Goal: Task Accomplishment & Management: Manage account settings

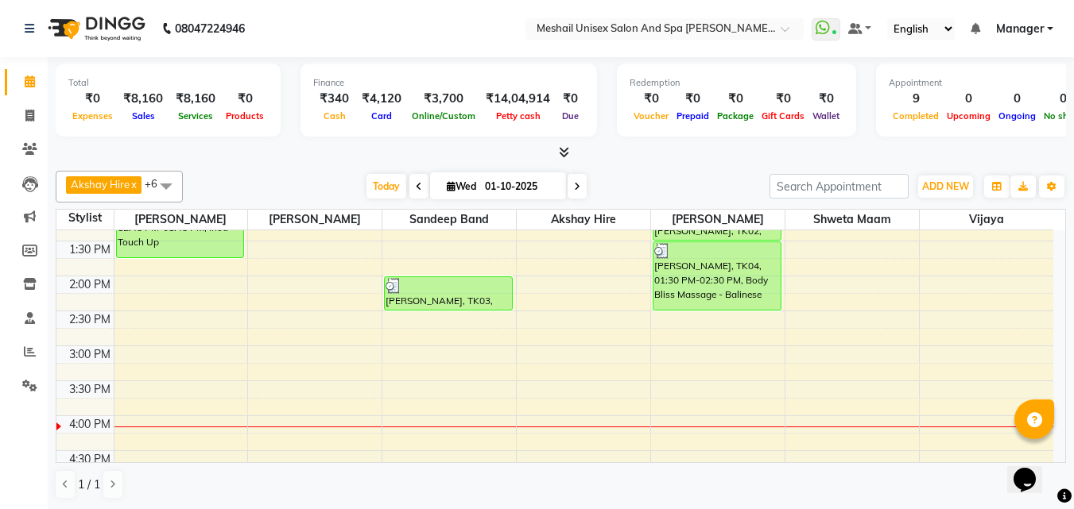
scroll to position [397, 0]
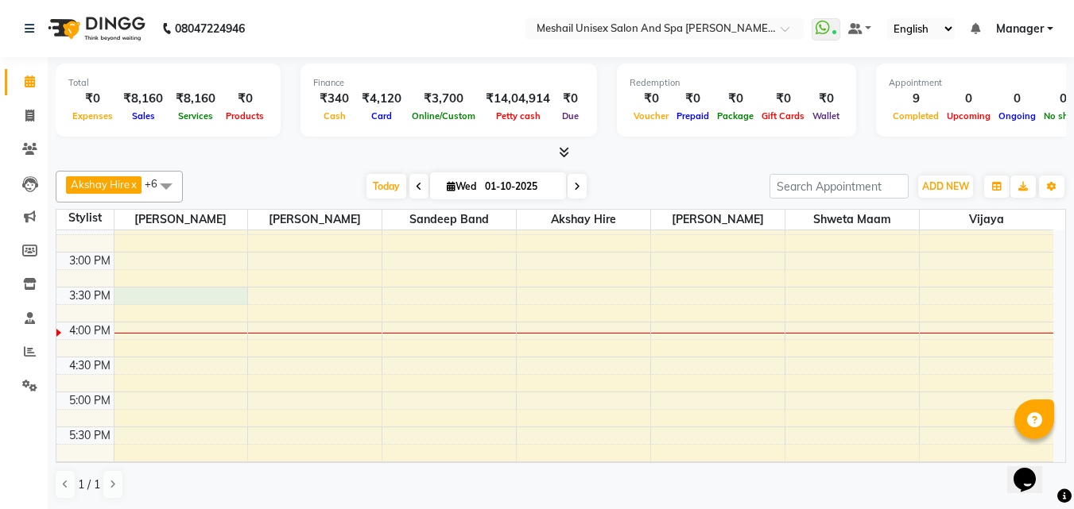
click at [153, 300] on div "9:00 AM 9:30 AM 10:00 AM 10:30 AM 11:00 AM 11:30 AM 12:00 PM 12:30 PM 1:00 PM 1…" at bounding box center [554, 287] width 997 height 908
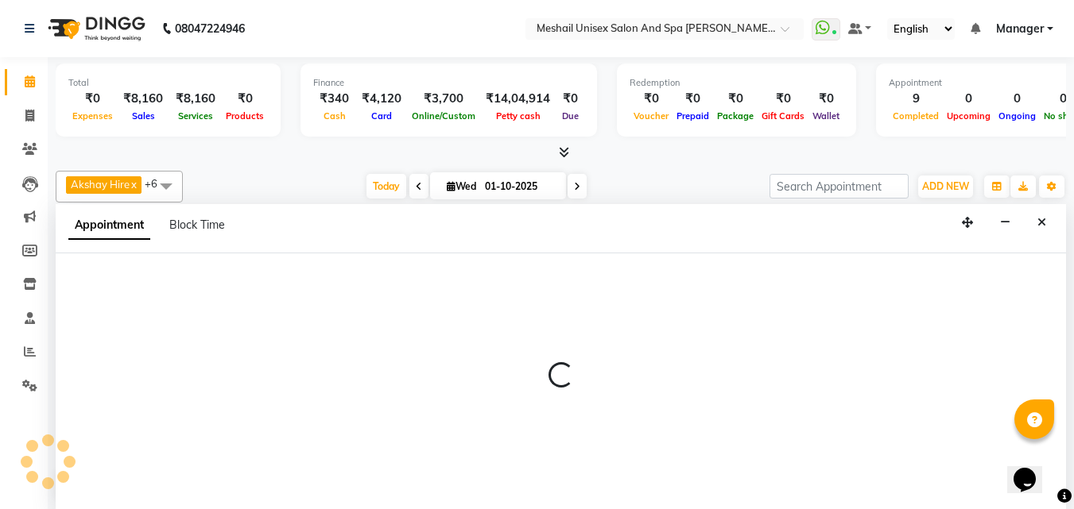
scroll to position [1, 0]
select select "52966"
select select "930"
select select "tentative"
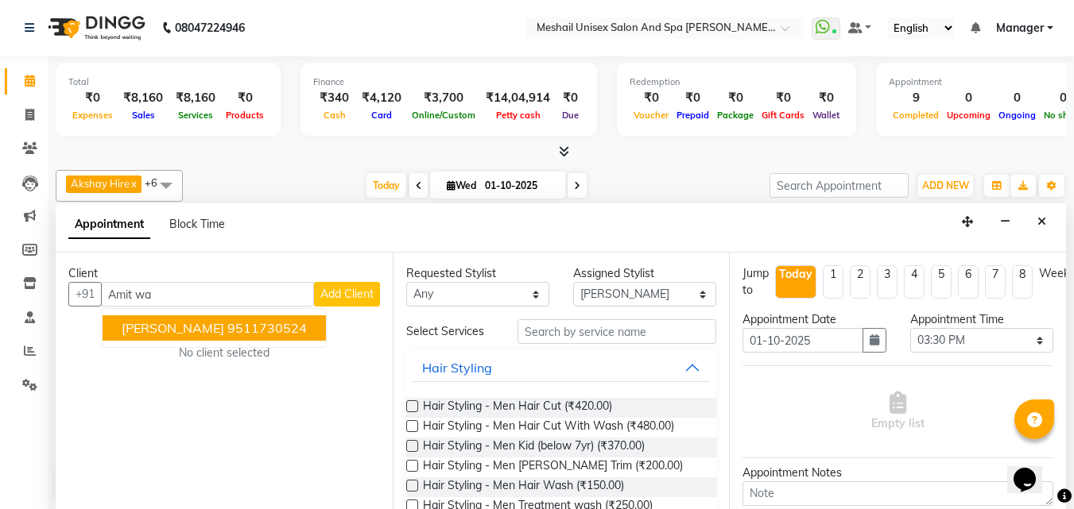
click at [197, 327] on span "[PERSON_NAME]" at bounding box center [173, 328] width 103 height 16
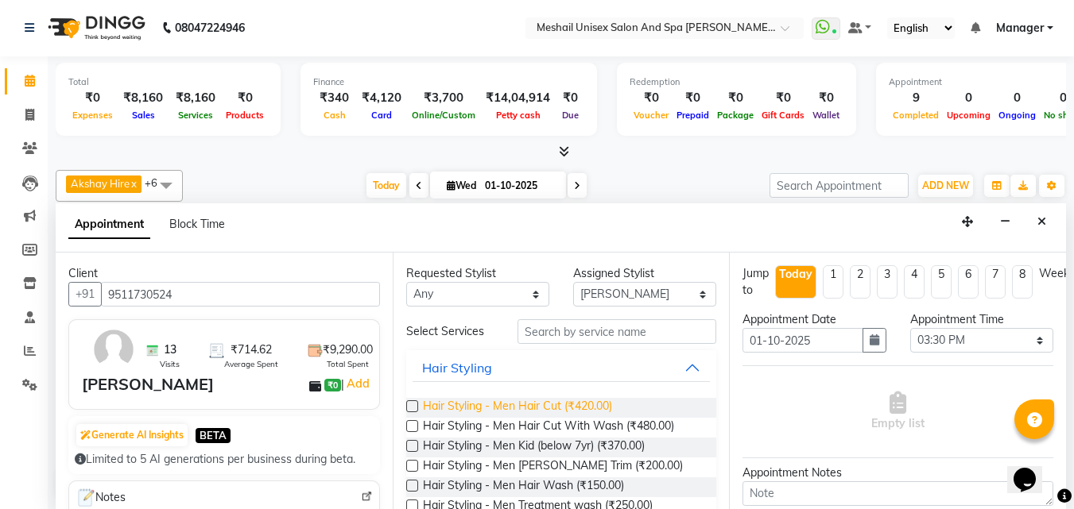
type input "9511730524"
click at [590, 405] on span "Hair Styling - Men Hair Cut (₹420.00)" at bounding box center [517, 408] width 189 height 20
checkbox input "false"
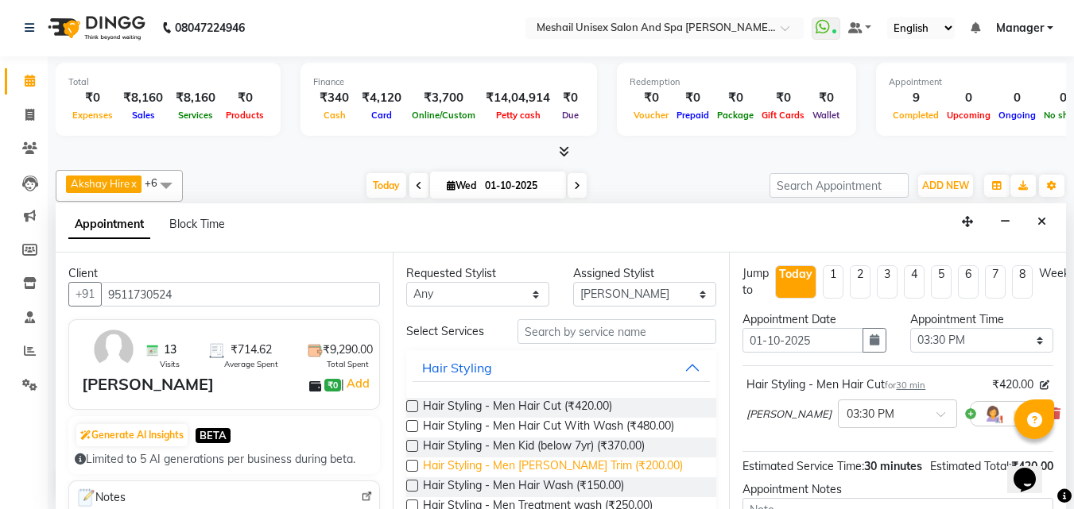
click at [602, 467] on span "Hair Styling - Men [PERSON_NAME] Trim (₹200.00)" at bounding box center [553, 468] width 260 height 20
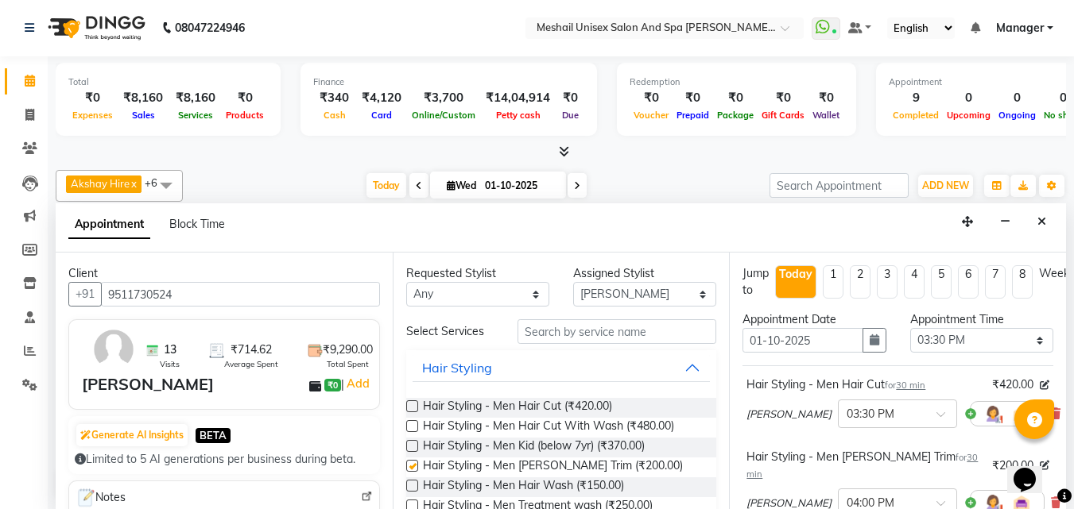
checkbox input "false"
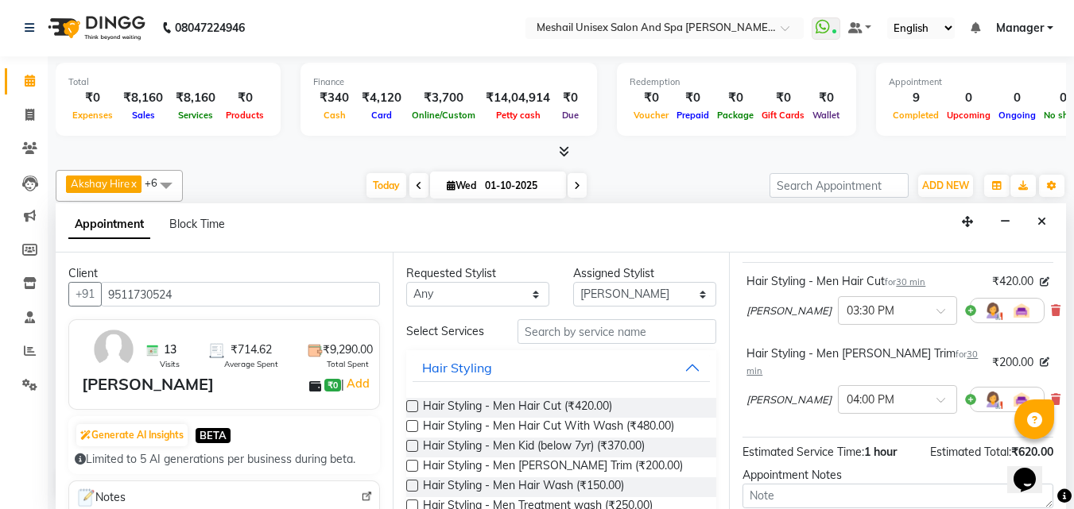
scroll to position [250, 0]
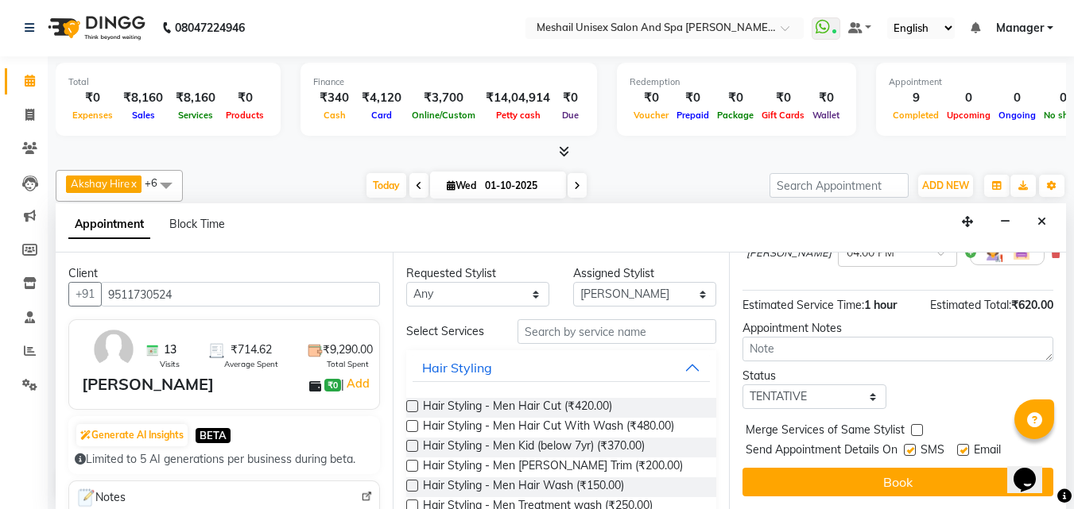
click at [908, 444] on label at bounding box center [910, 450] width 12 height 12
click at [908, 447] on input "checkbox" at bounding box center [909, 452] width 10 height 10
checkbox input "false"
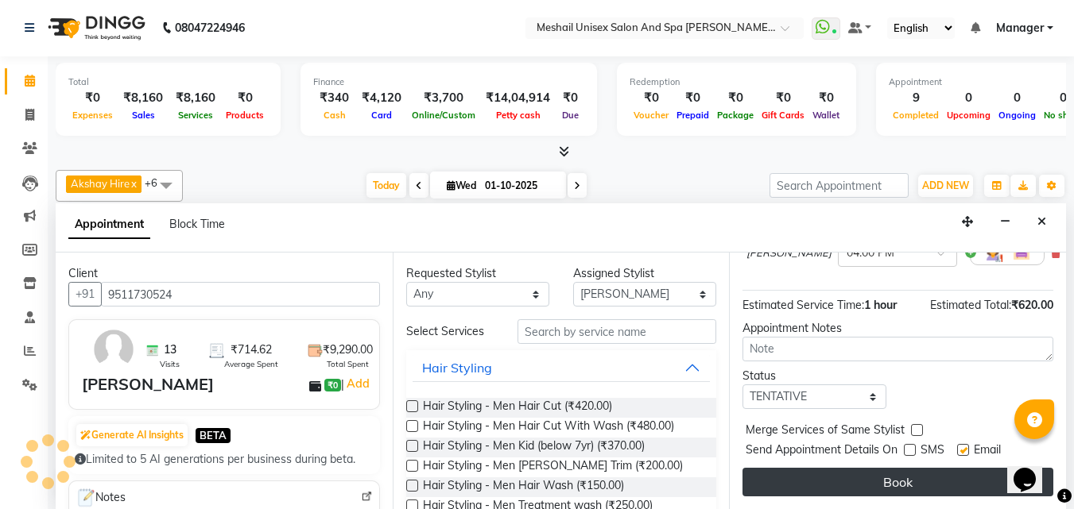
click at [882, 478] on button "Book" at bounding box center [897, 482] width 311 height 29
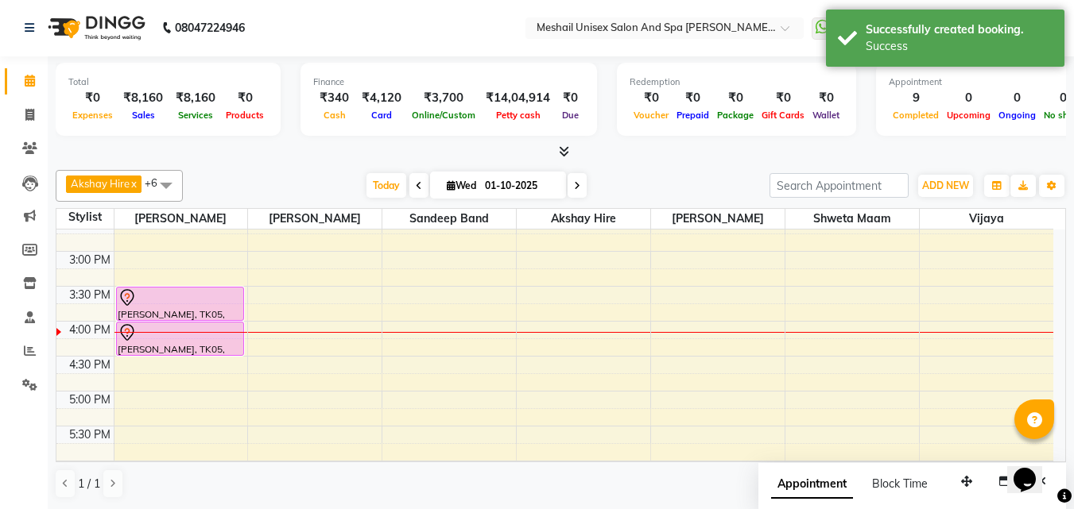
scroll to position [0, 0]
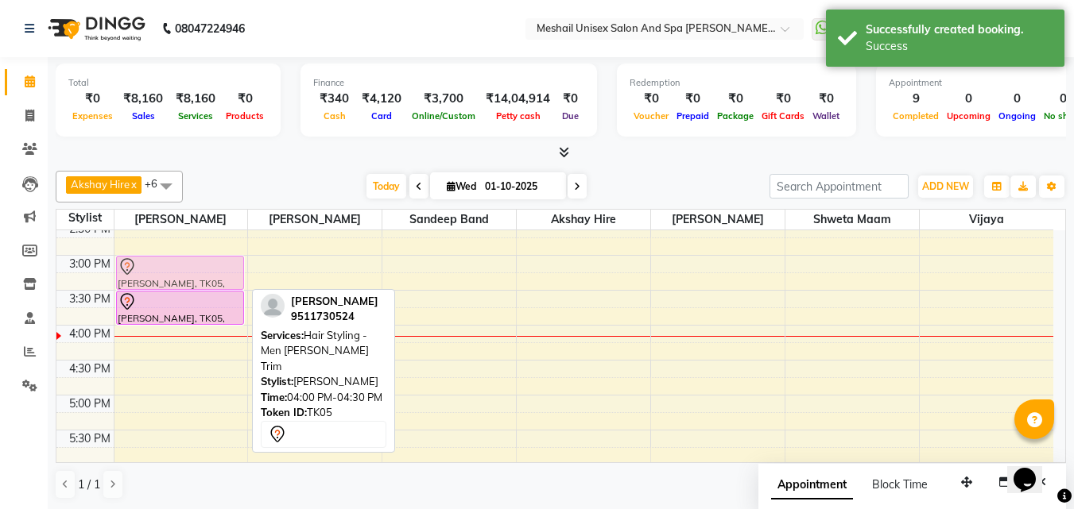
drag, startPoint x: 194, startPoint y: 338, endPoint x: 200, endPoint y: 263, distance: 75.0
click at [200, 263] on div "[PERSON_NAME], TK02, 12:45 PM-01:45 PM, Inoa Touch Up [PERSON_NAME], TK05, 03:3…" at bounding box center [181, 290] width 134 height 908
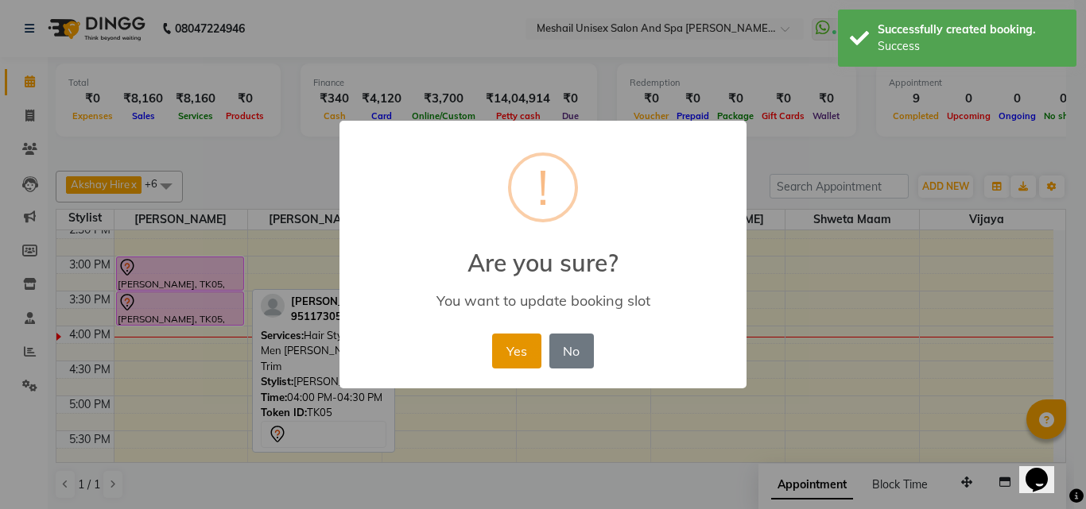
click at [516, 354] on button "Yes" at bounding box center [516, 351] width 48 height 35
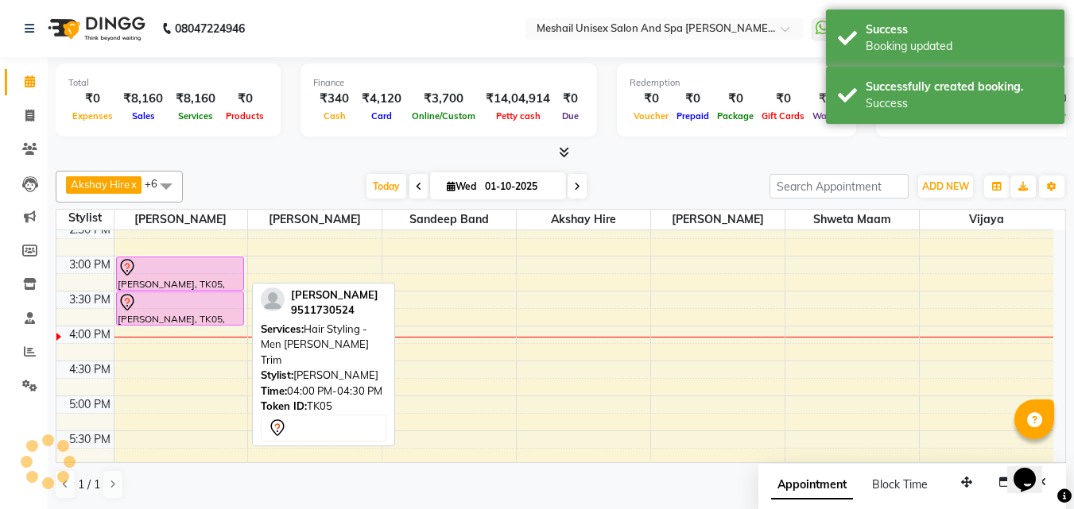
click at [163, 261] on div at bounding box center [181, 267] width 126 height 19
click at [165, 264] on div at bounding box center [181, 267] width 126 height 19
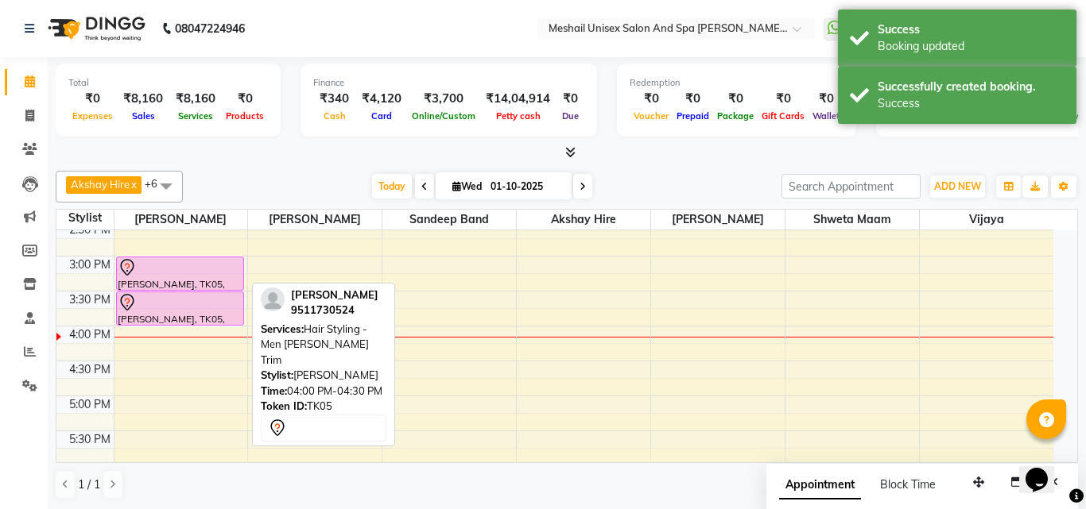
select select "7"
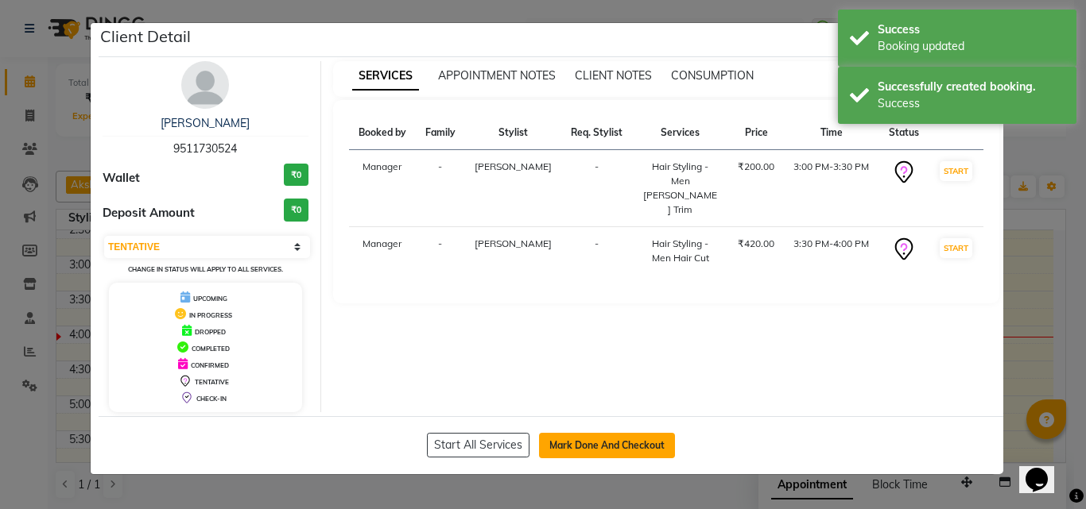
click at [614, 447] on button "Mark Done And Checkout" at bounding box center [607, 445] width 136 height 25
select select "service"
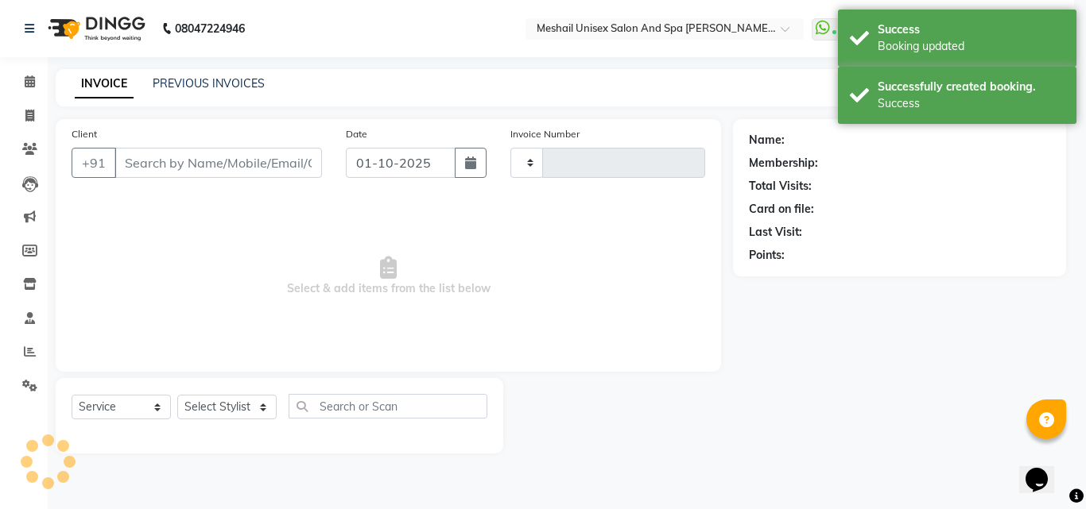
type input "2868"
select select "6713"
type input "9511730524"
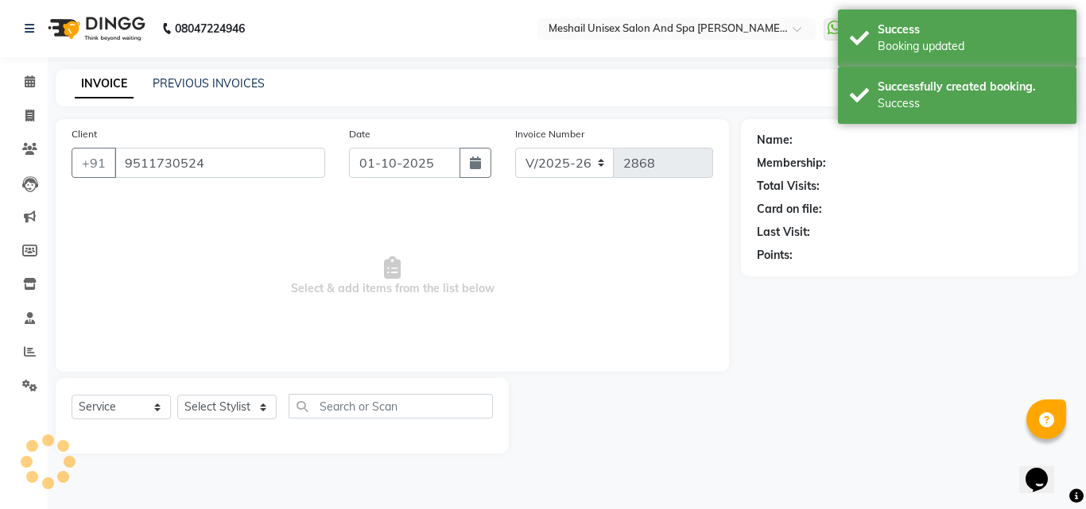
select select "52966"
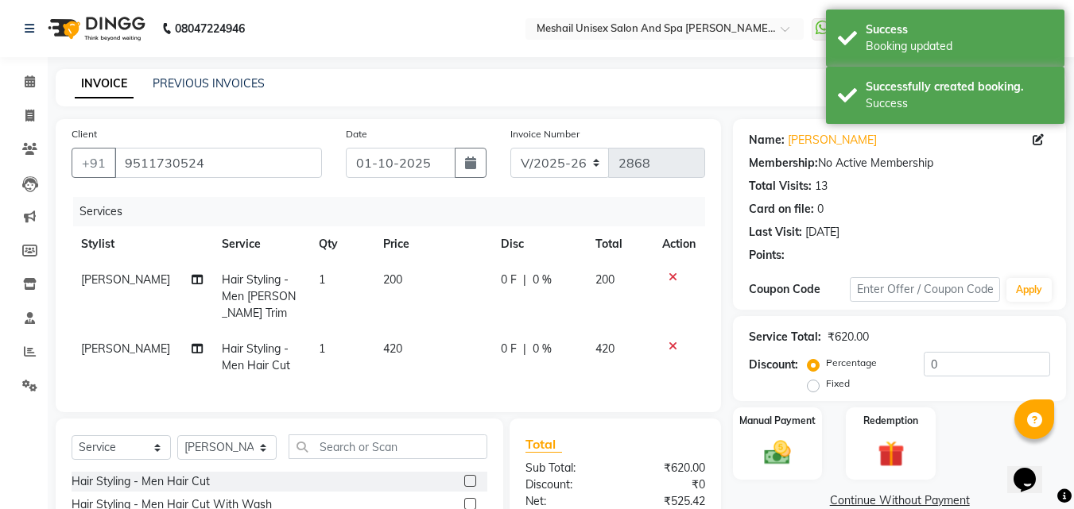
click at [393, 344] on span "420" at bounding box center [392, 349] width 19 height 14
select select "52966"
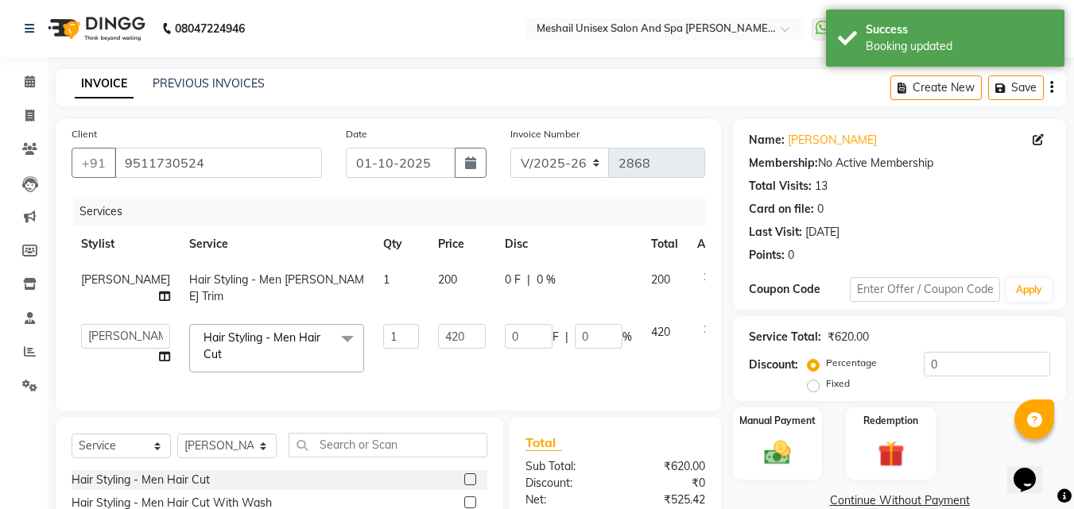
click at [438, 274] on span "200" at bounding box center [447, 280] width 19 height 14
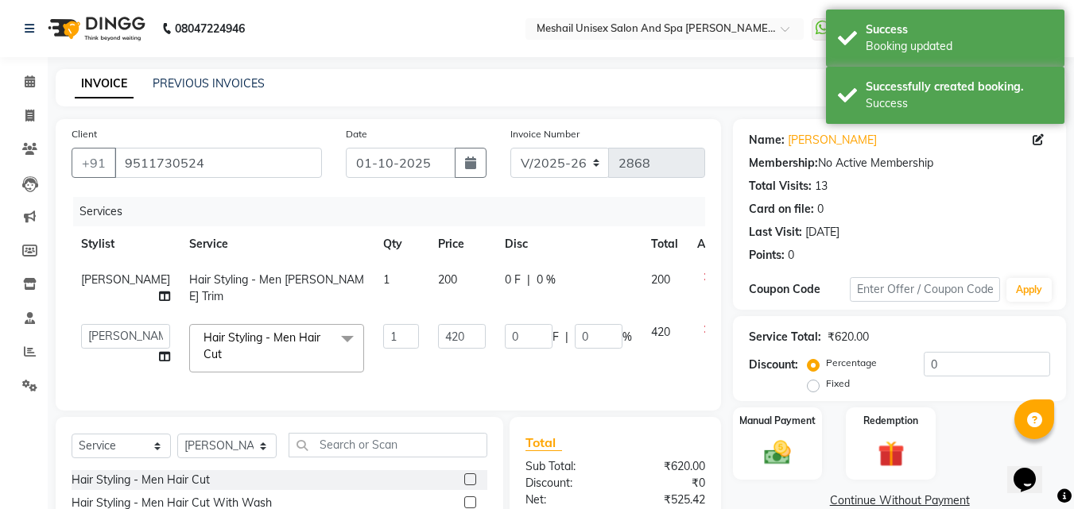
select select "52966"
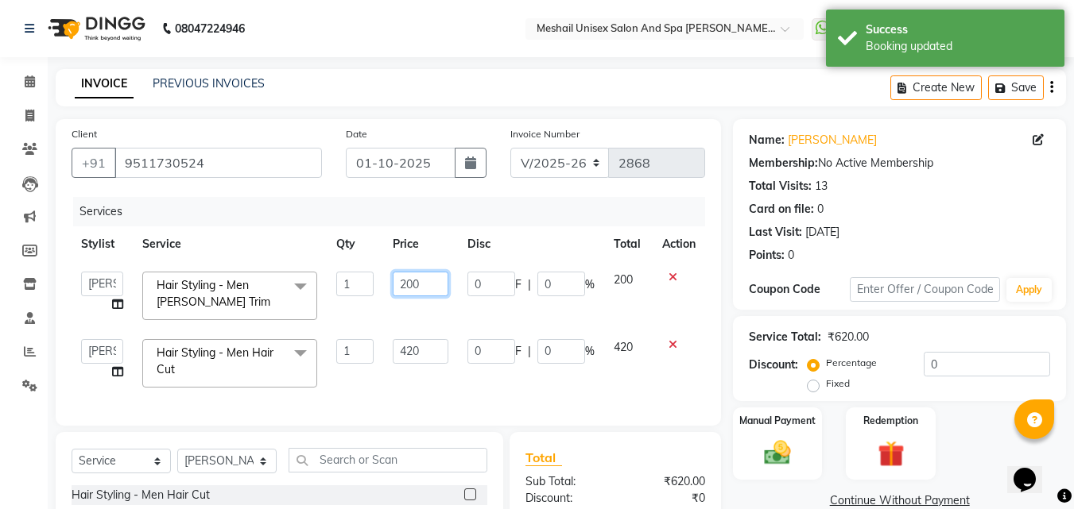
click at [424, 274] on input "200" at bounding box center [420, 284] width 55 height 25
type input "250"
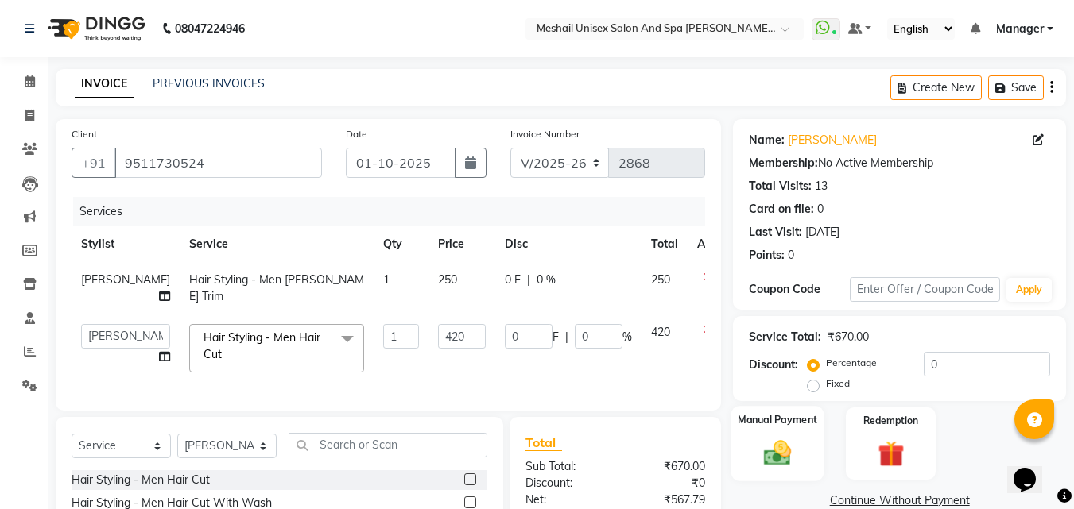
scroll to position [195, 0]
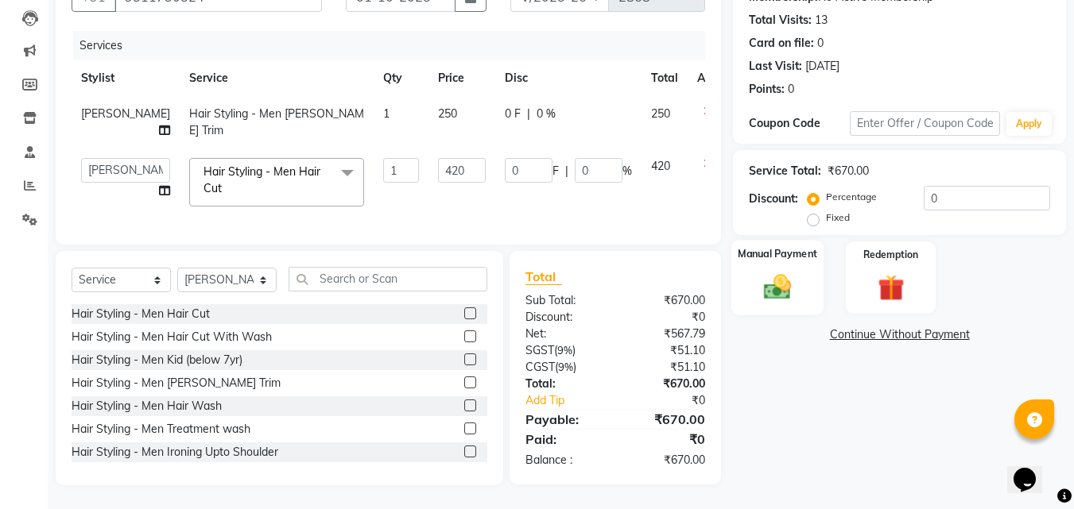
click at [776, 246] on label "Manual Payment" at bounding box center [777, 253] width 79 height 15
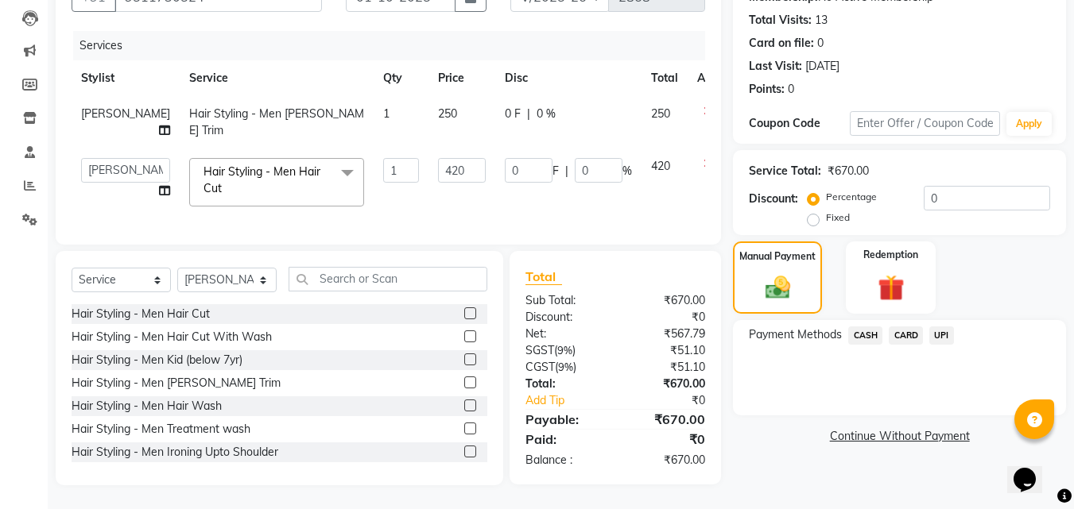
click at [944, 327] on span "UPI" at bounding box center [941, 336] width 25 height 18
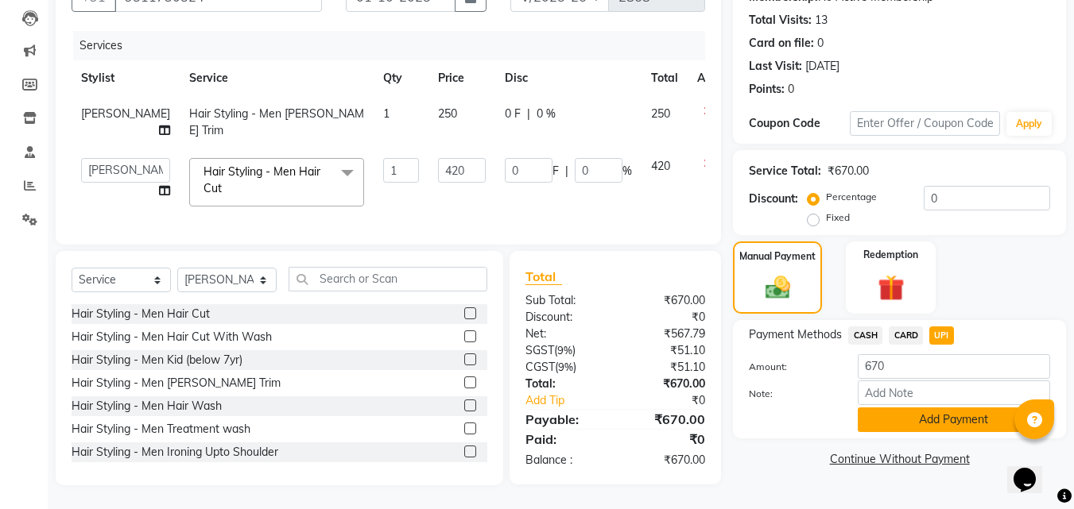
click at [945, 408] on button "Add Payment" at bounding box center [954, 420] width 192 height 25
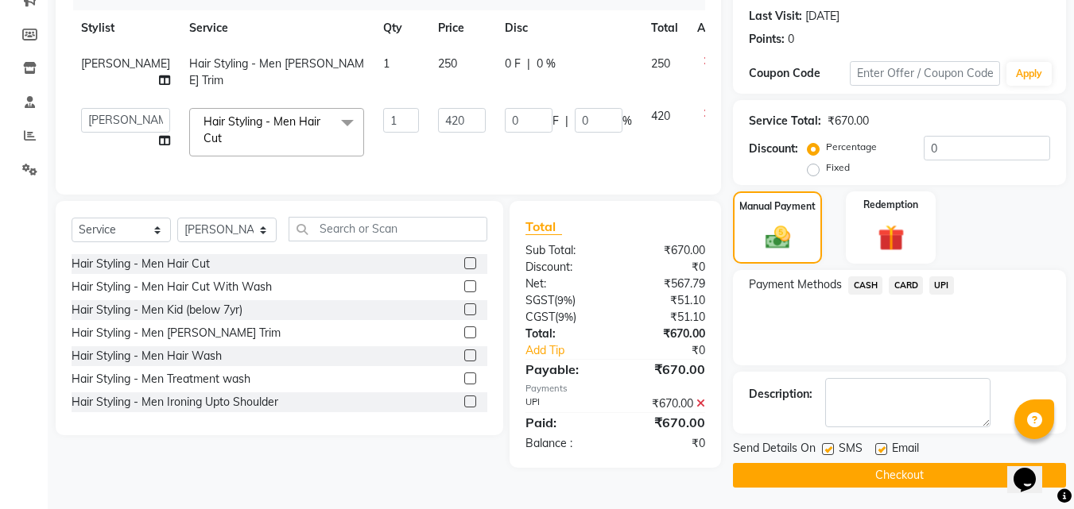
scroll to position [227, 0]
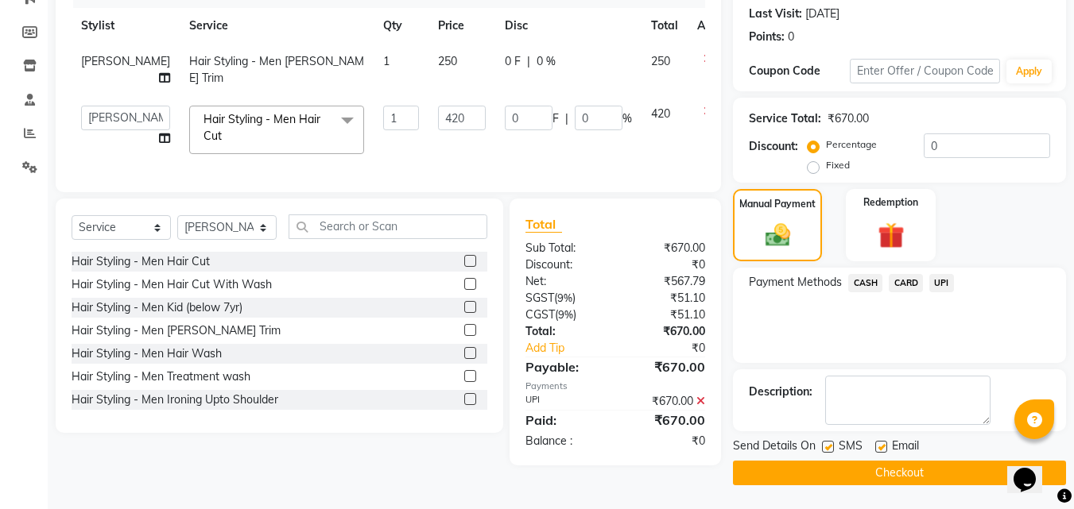
drag, startPoint x: 828, startPoint y: 437, endPoint x: 826, endPoint y: 445, distance: 8.3
click at [827, 441] on label at bounding box center [828, 447] width 12 height 12
click at [827, 443] on input "checkbox" at bounding box center [827, 448] width 10 height 10
checkbox input "false"
click at [816, 462] on button "Checkout" at bounding box center [899, 473] width 333 height 25
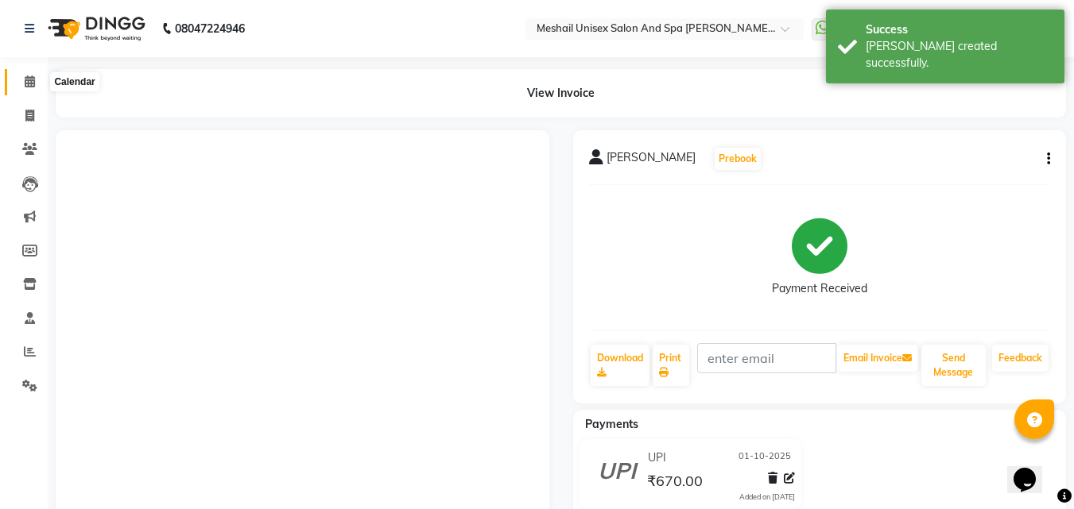
click at [33, 88] on span at bounding box center [30, 82] width 28 height 18
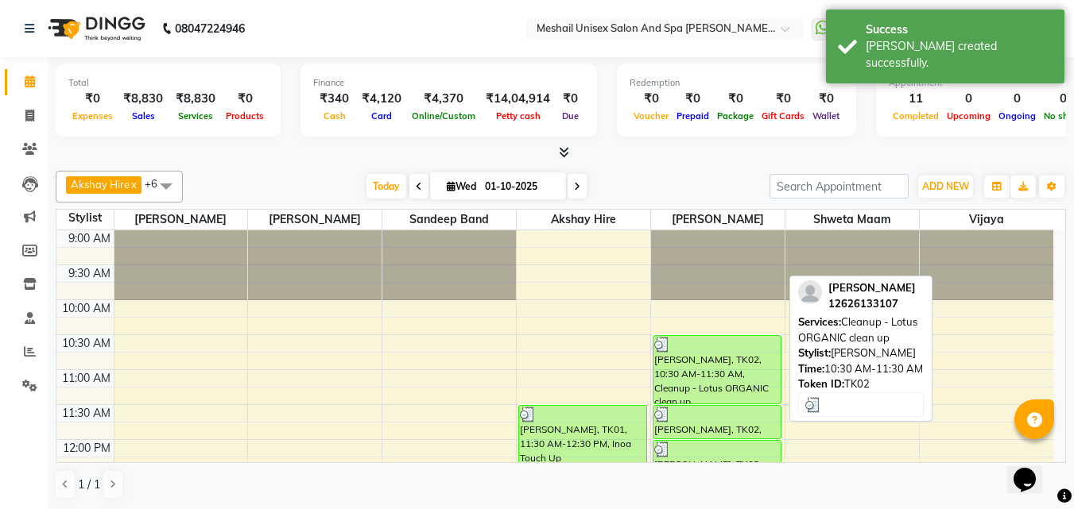
scroll to position [397, 0]
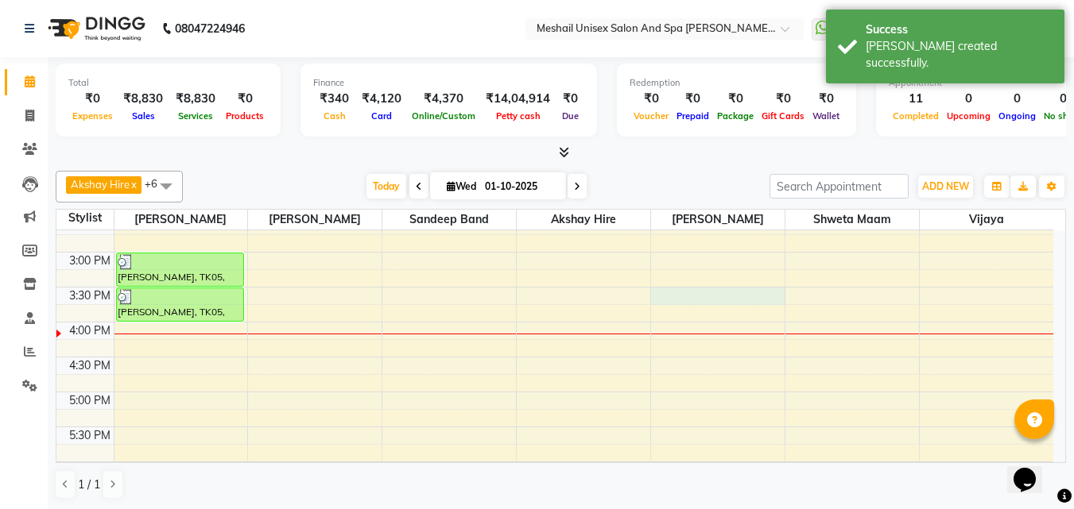
click at [699, 299] on div "9:00 AM 9:30 AM 10:00 AM 10:30 AM 11:00 AM 11:30 AM 12:00 PM 12:30 PM 1:00 PM 1…" at bounding box center [554, 287] width 997 height 908
select select "52970"
select select "930"
select select "tentative"
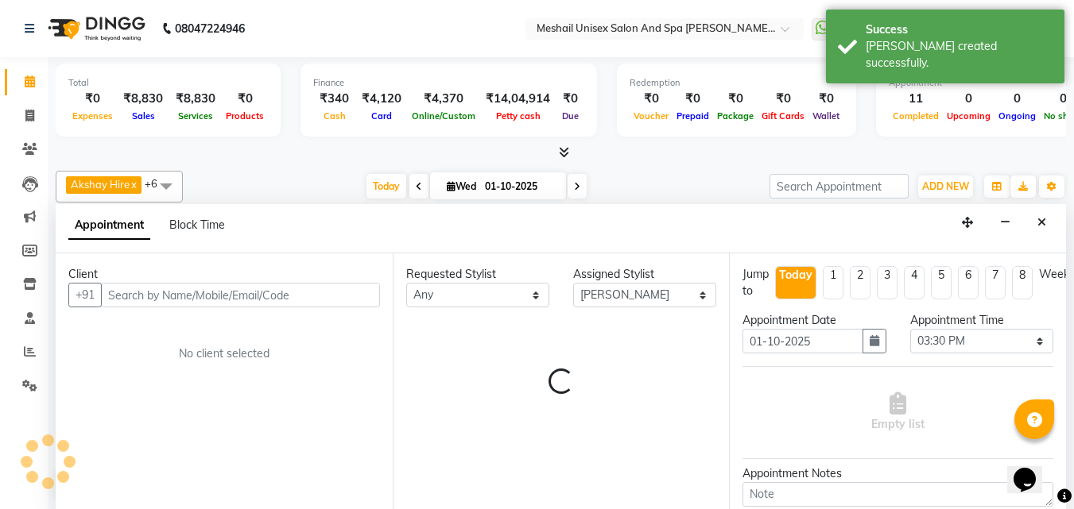
scroll to position [1, 0]
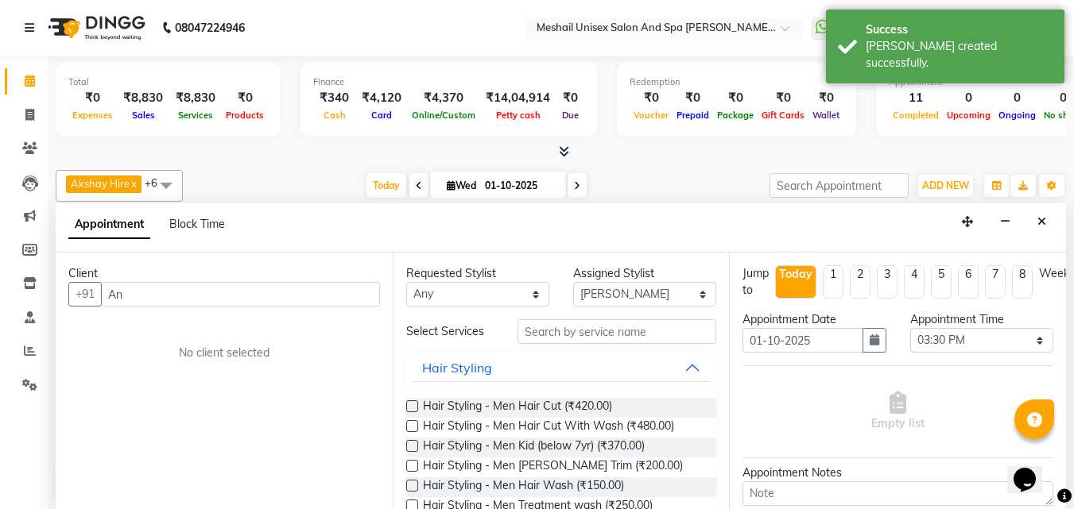
type input "A"
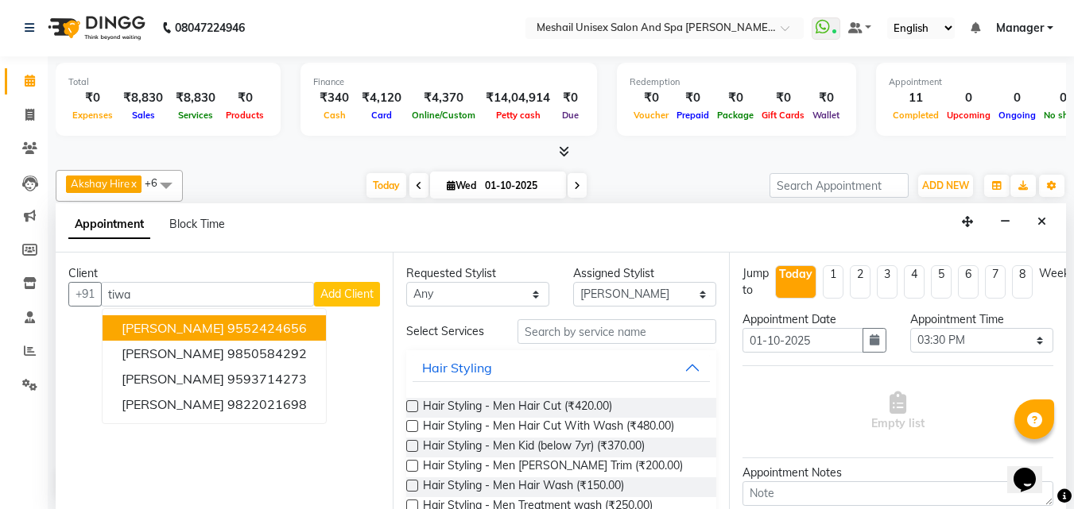
click at [265, 320] on ngb-highlight "9552424656" at bounding box center [266, 328] width 79 height 16
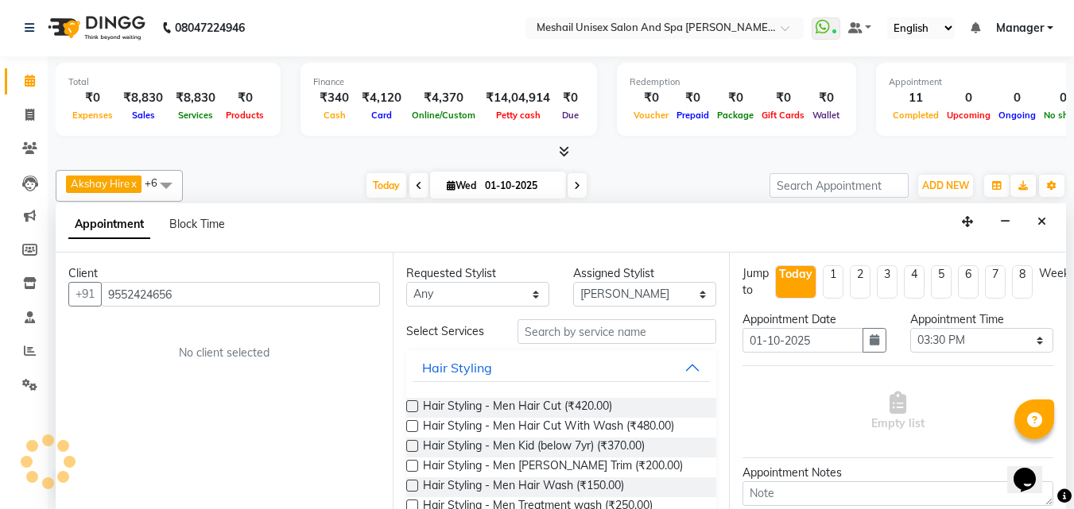
type input "9552424656"
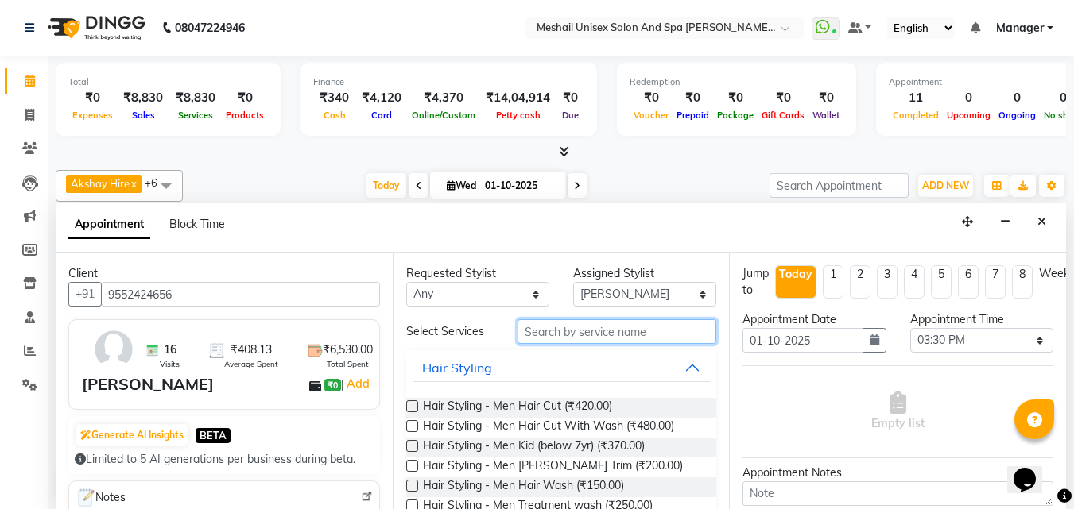
click at [570, 327] on input "text" at bounding box center [616, 331] width 199 height 25
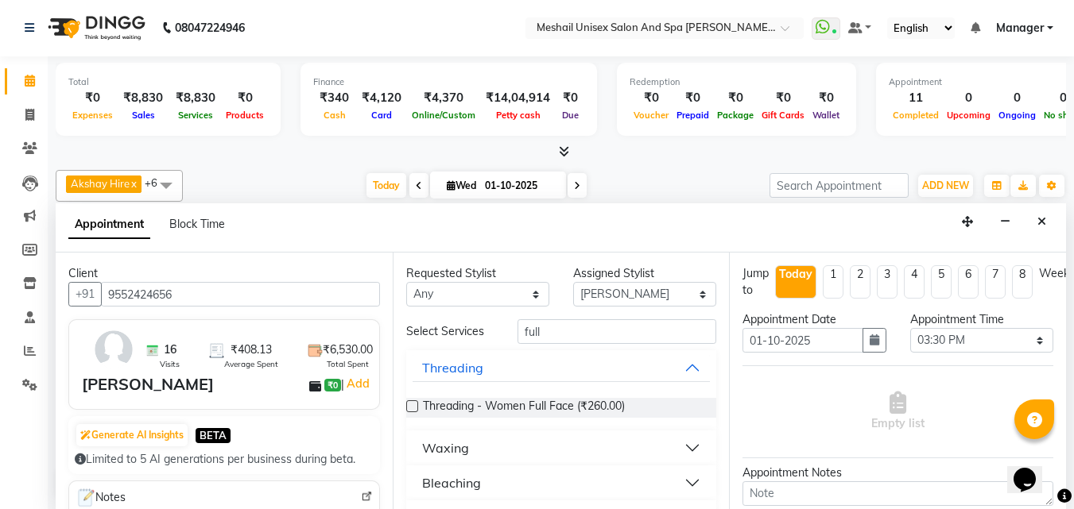
click at [684, 447] on button "Waxing" at bounding box center [561, 448] width 298 height 29
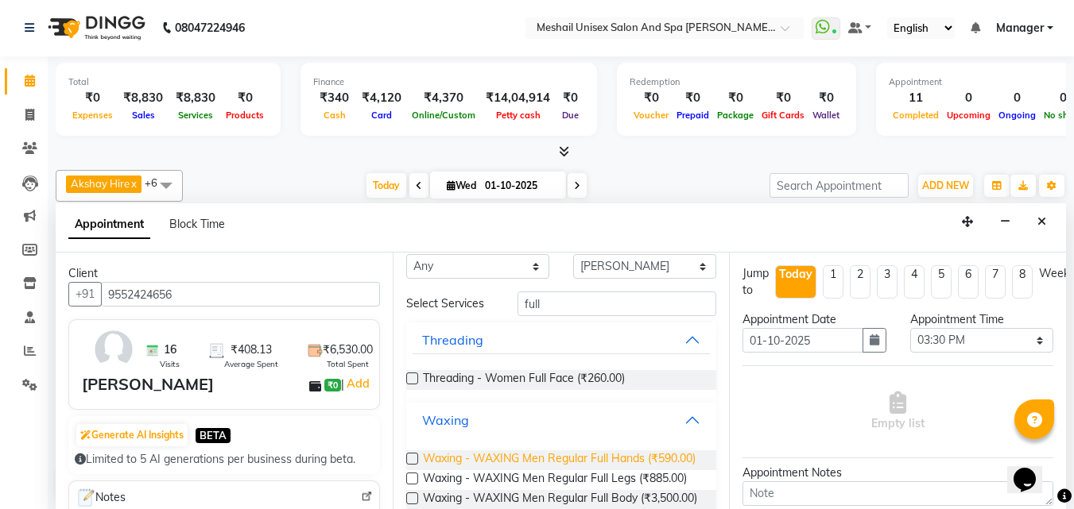
scroll to position [0, 0]
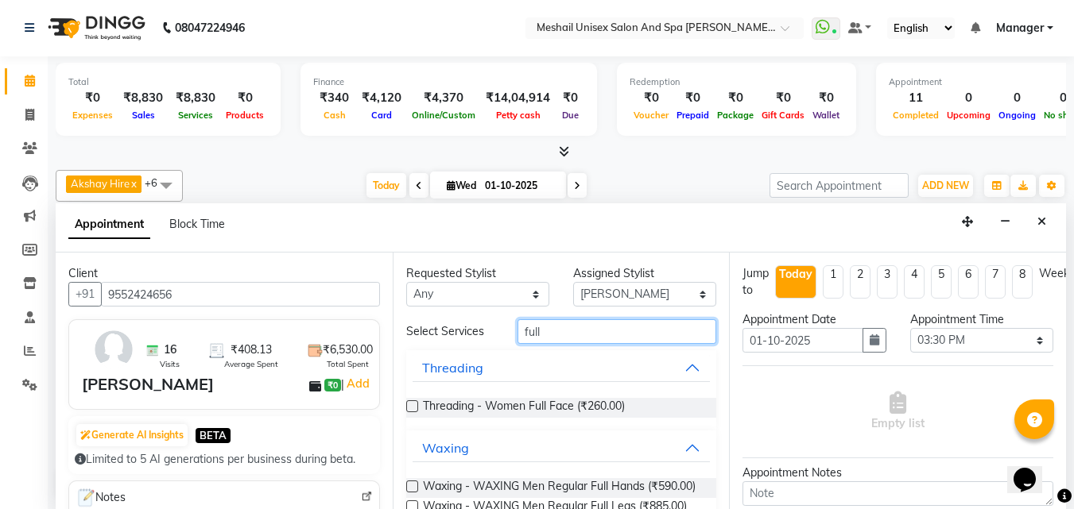
click at [567, 329] on input "full" at bounding box center [616, 331] width 199 height 25
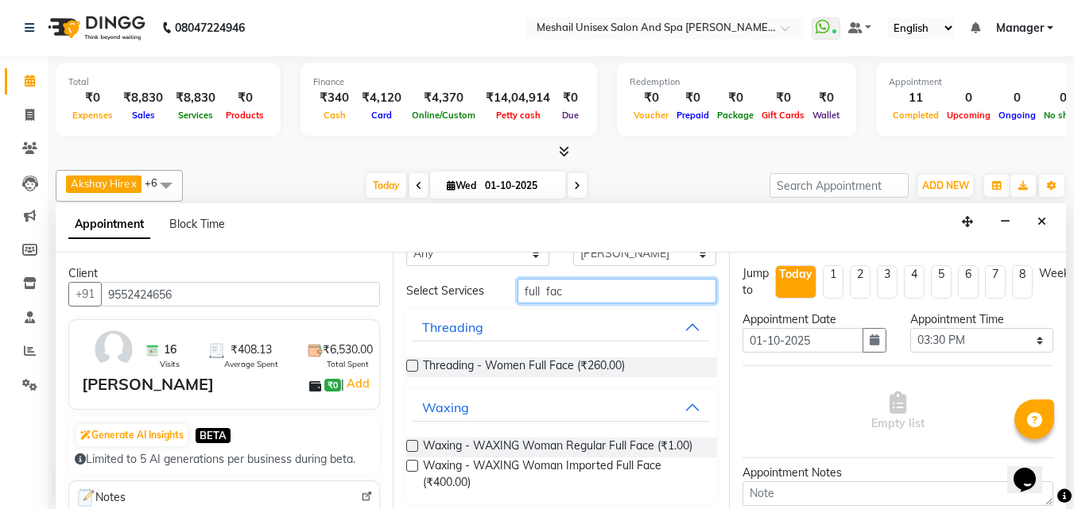
scroll to position [61, 0]
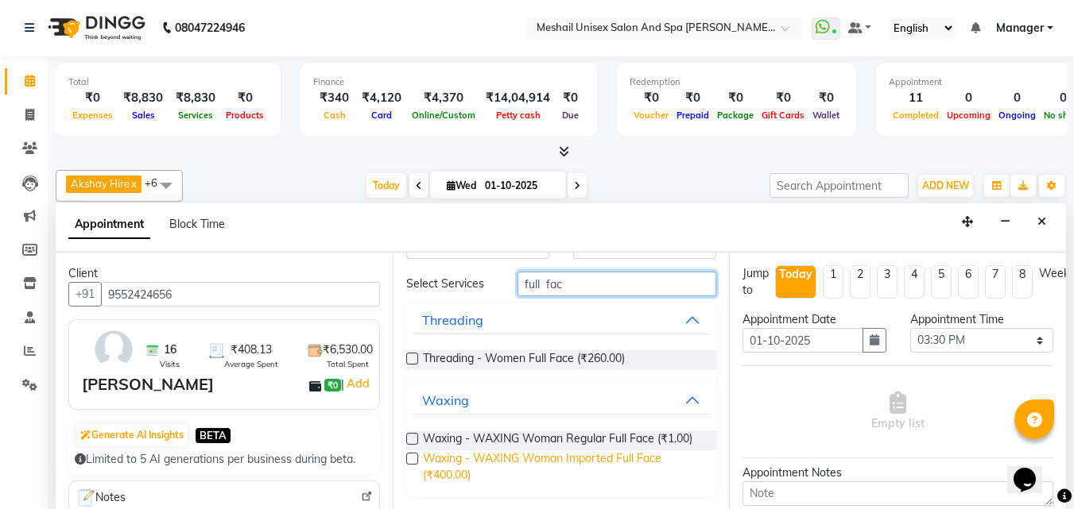
type input "full fac"
click at [450, 453] on span "Waxing - WAXING Woman Imported Full Face (₹400.00)" at bounding box center [563, 467] width 281 height 33
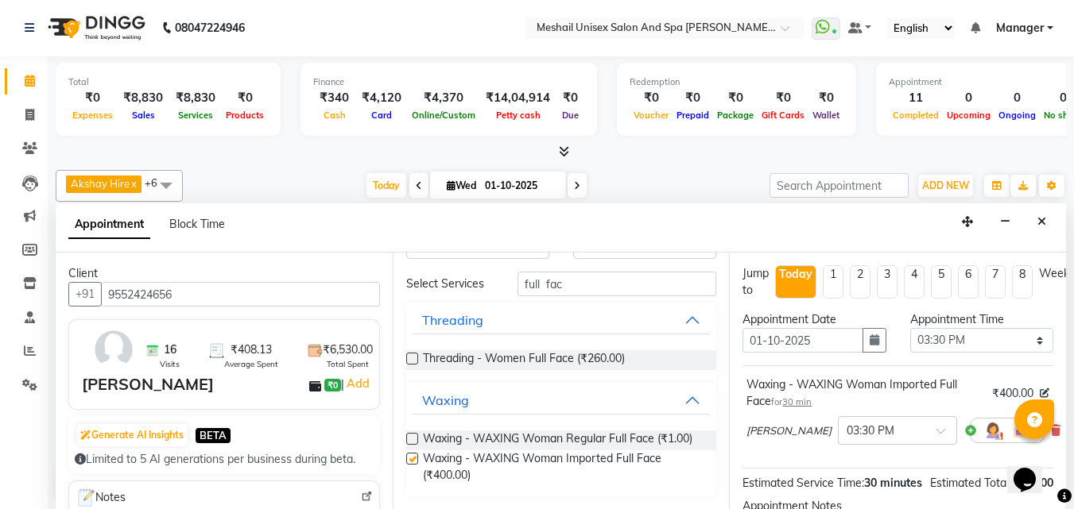
checkbox input "false"
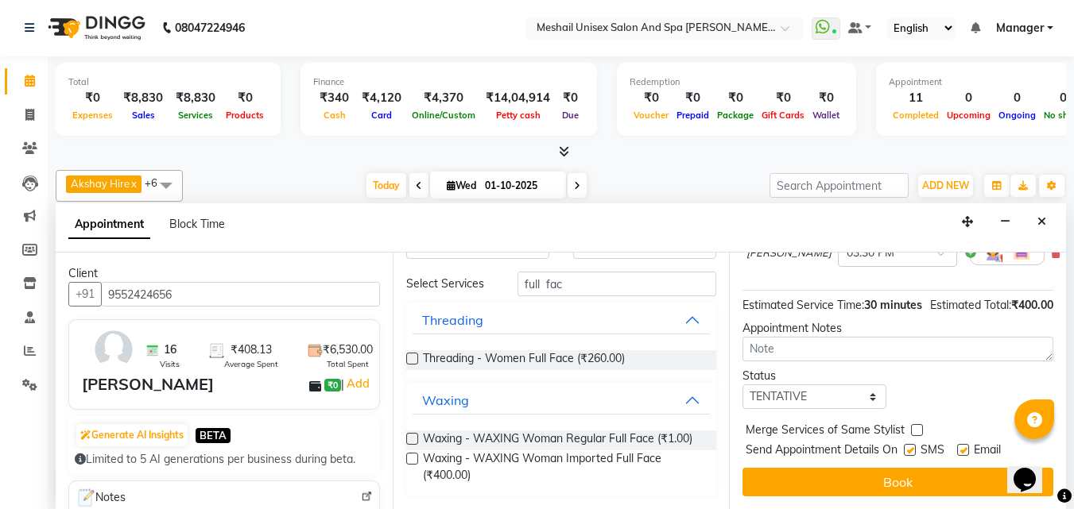
click at [911, 444] on label at bounding box center [910, 450] width 12 height 12
click at [911, 447] on input "checkbox" at bounding box center [909, 452] width 10 height 10
checkbox input "false"
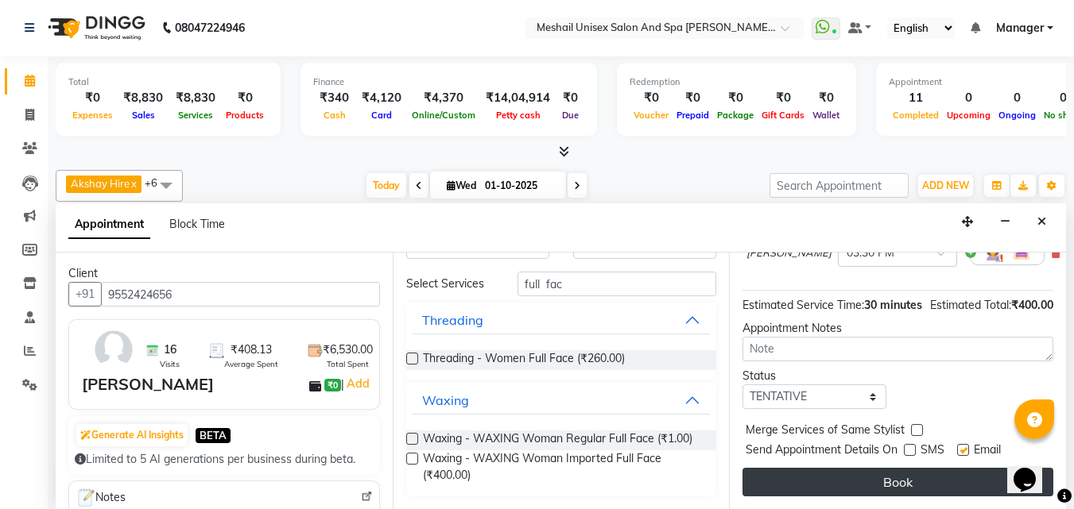
click at [896, 468] on button "Book" at bounding box center [897, 482] width 311 height 29
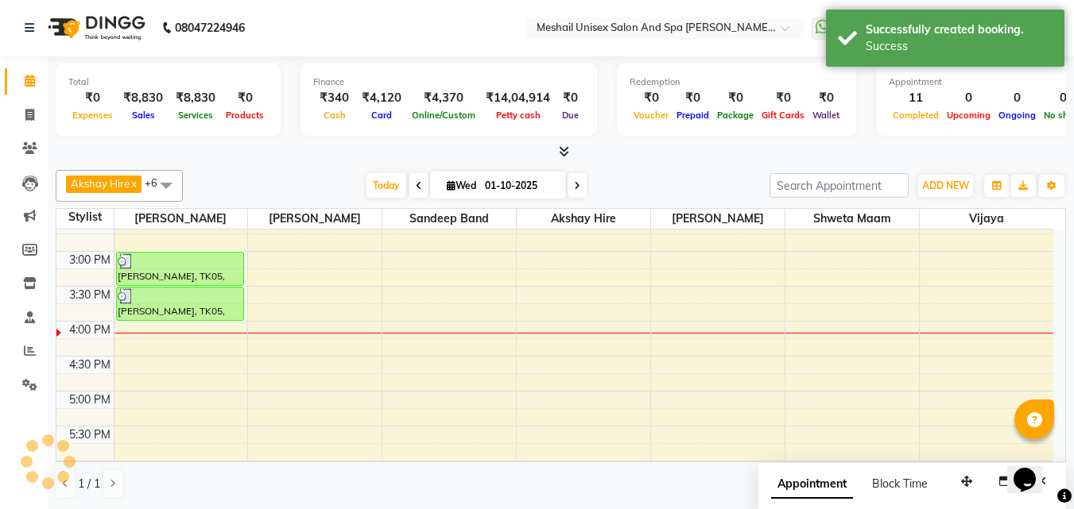
scroll to position [0, 0]
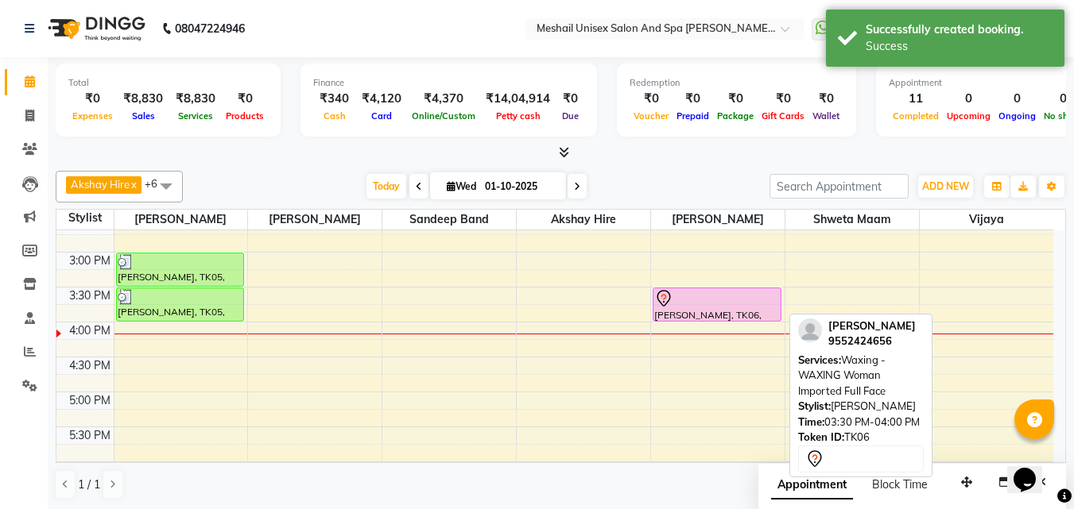
click at [748, 292] on div at bounding box center [717, 298] width 126 height 19
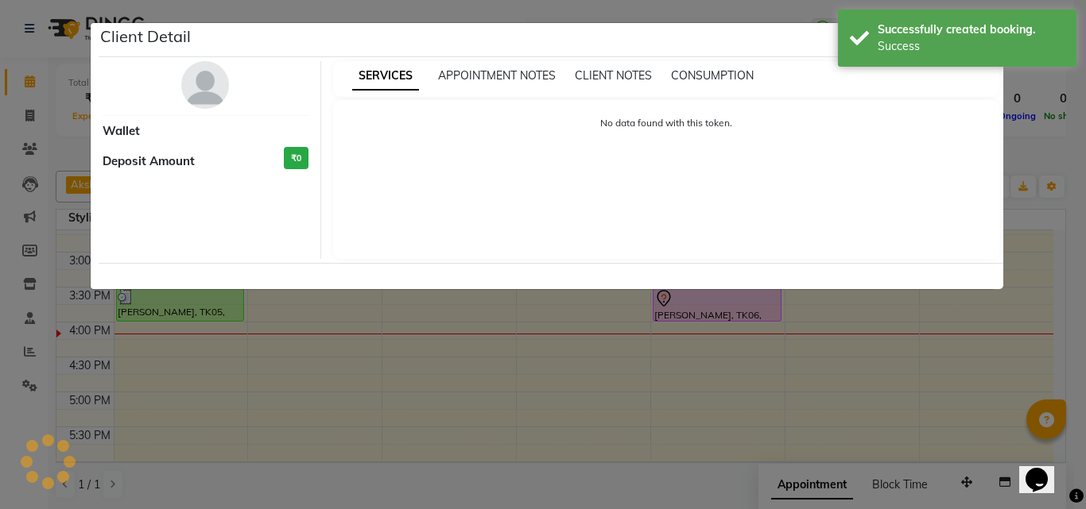
select select "7"
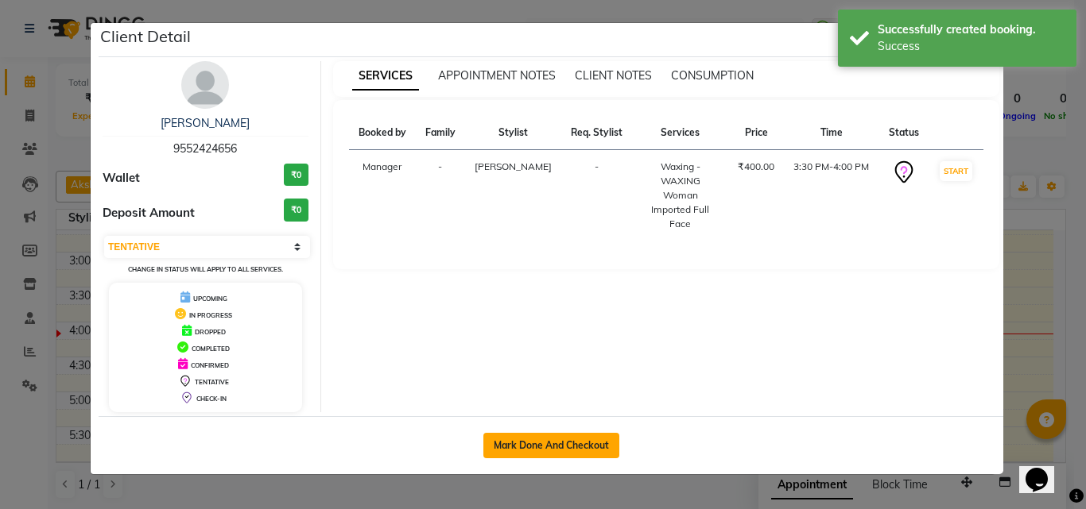
click at [564, 441] on button "Mark Done And Checkout" at bounding box center [551, 445] width 136 height 25
select select "service"
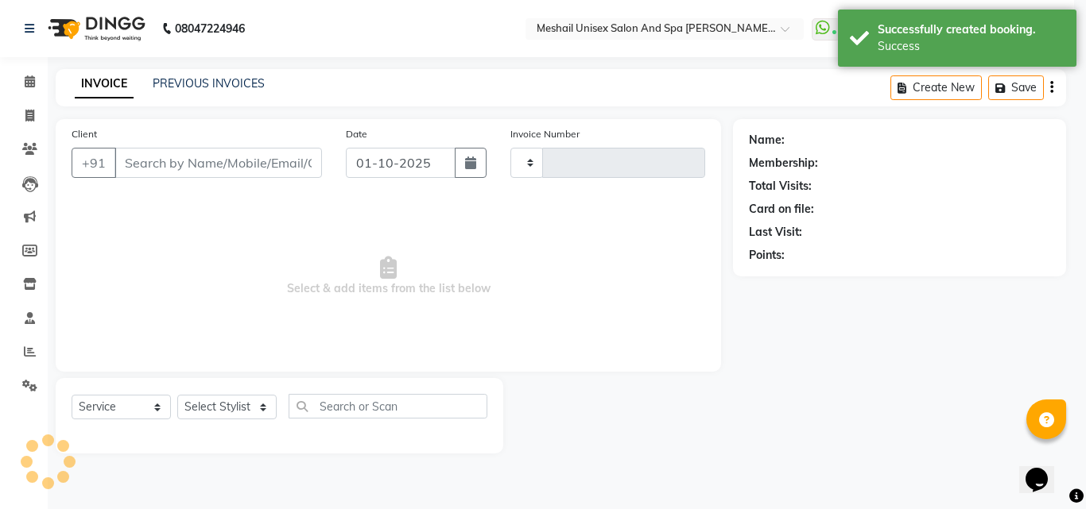
type input "2869"
select select "6713"
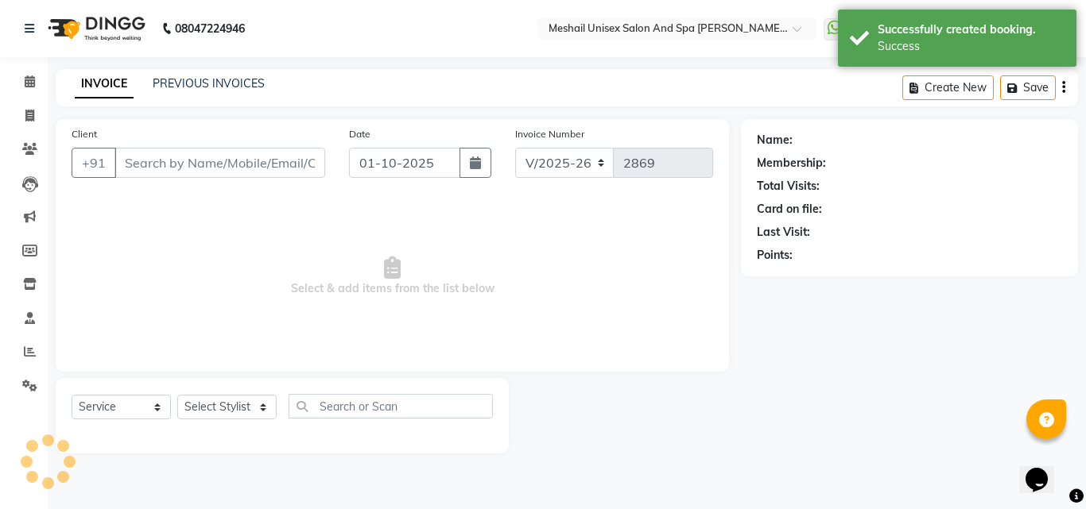
type input "9552424656"
select select "52970"
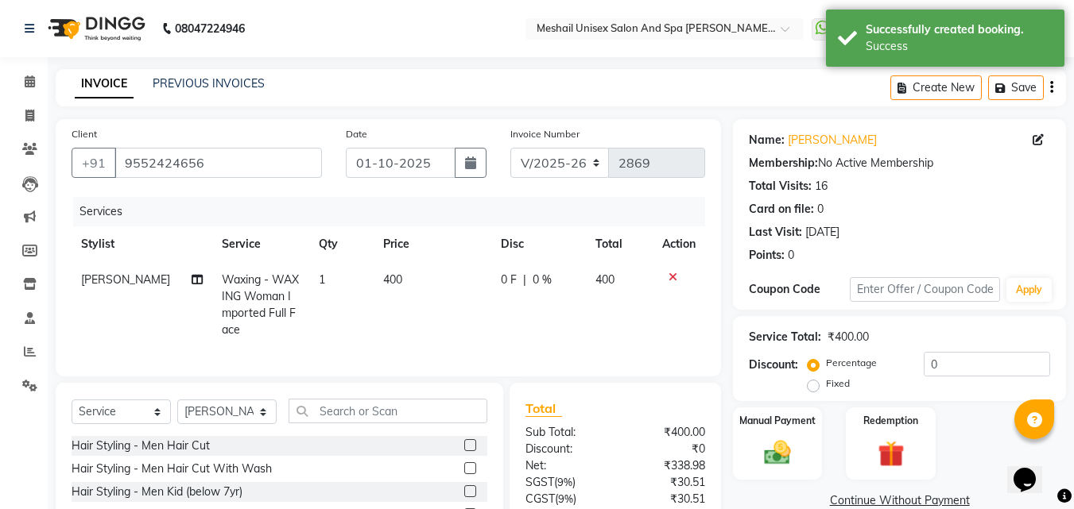
click at [457, 308] on td "400" at bounding box center [433, 305] width 118 height 86
select select "52970"
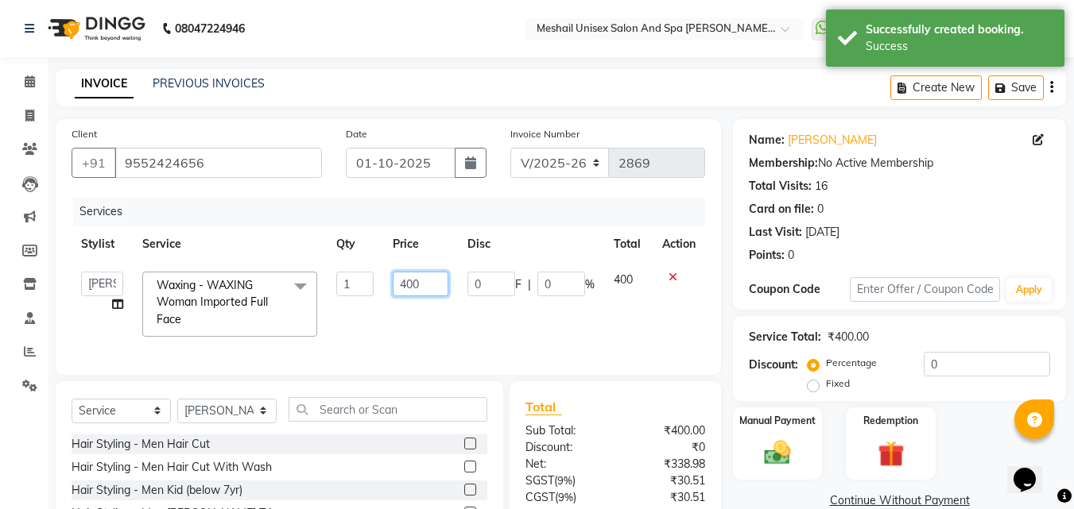
click at [433, 296] on input "400" at bounding box center [420, 284] width 55 height 25
type input "4"
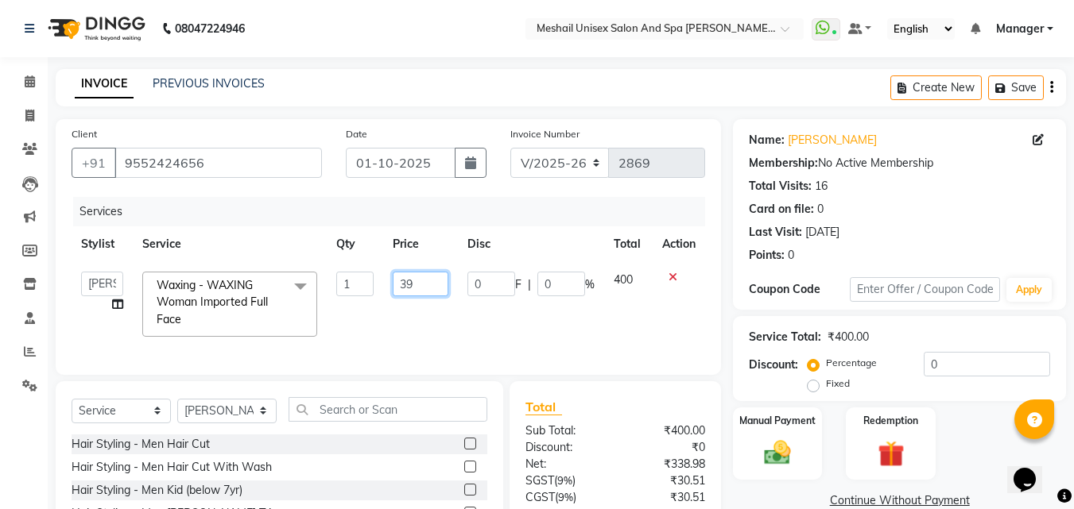
type input "390"
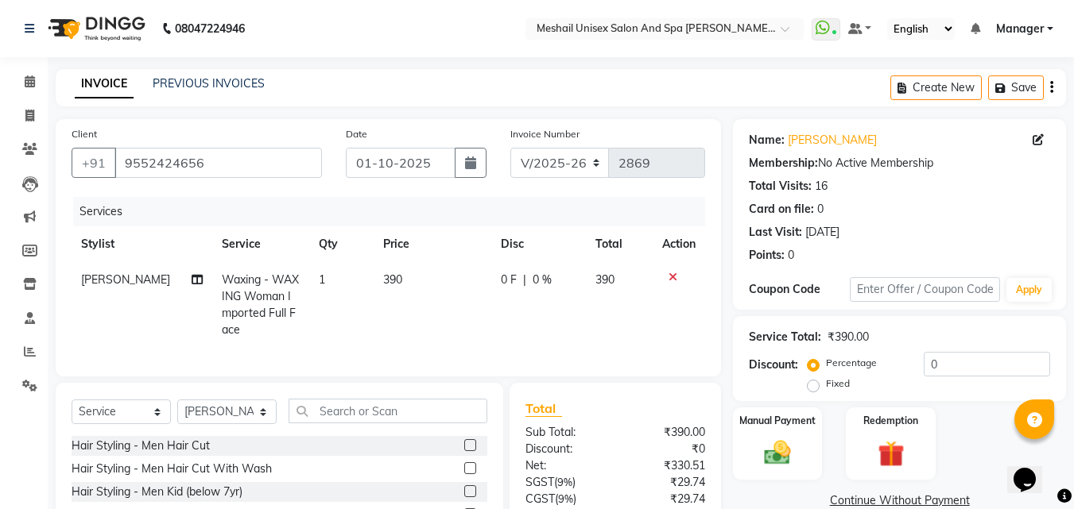
click at [421, 103] on div "INVOICE PREVIOUS INVOICES Create New Save" at bounding box center [561, 87] width 1010 height 37
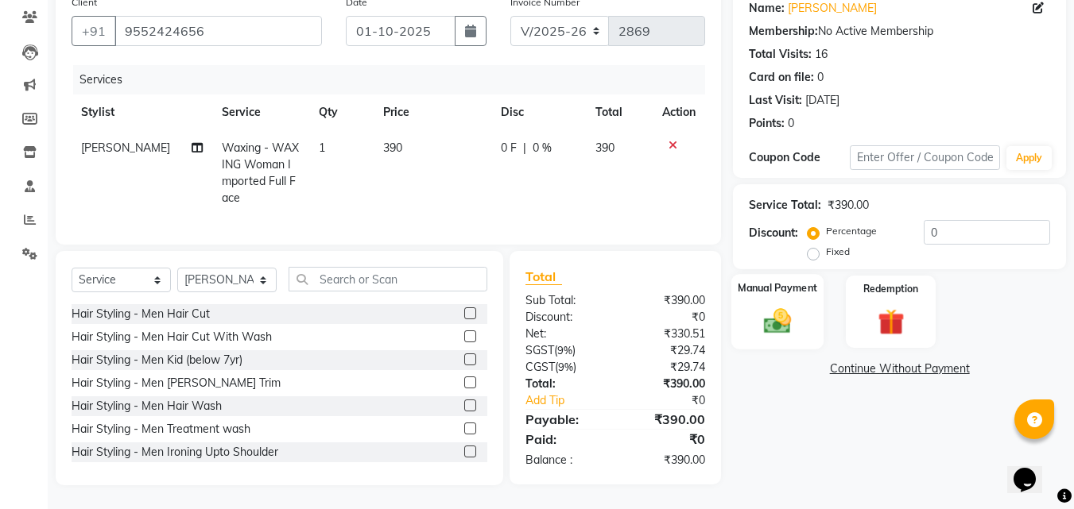
click at [791, 305] on img at bounding box center [777, 321] width 45 height 32
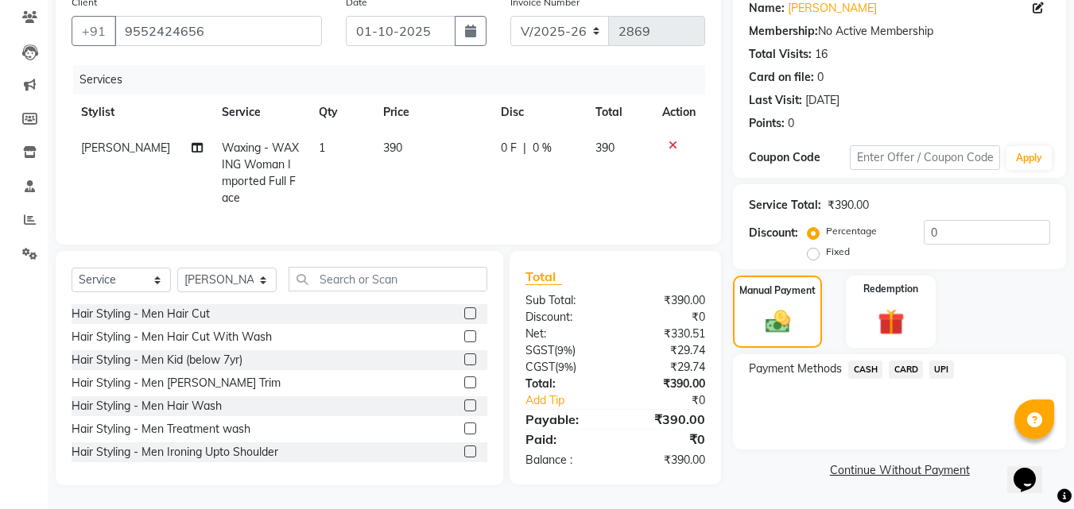
click at [946, 361] on span "UPI" at bounding box center [941, 370] width 25 height 18
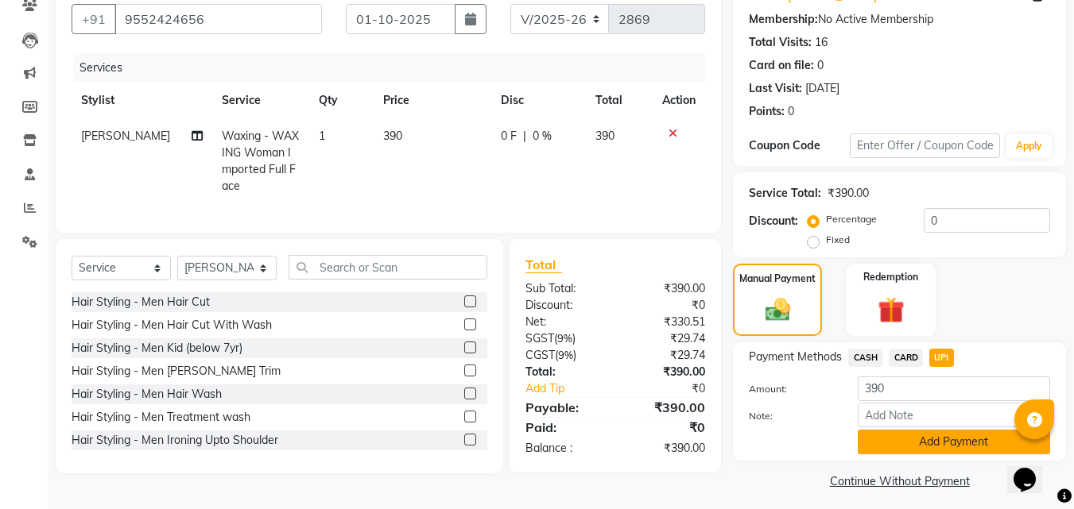
click at [967, 451] on button "Add Payment" at bounding box center [954, 442] width 192 height 25
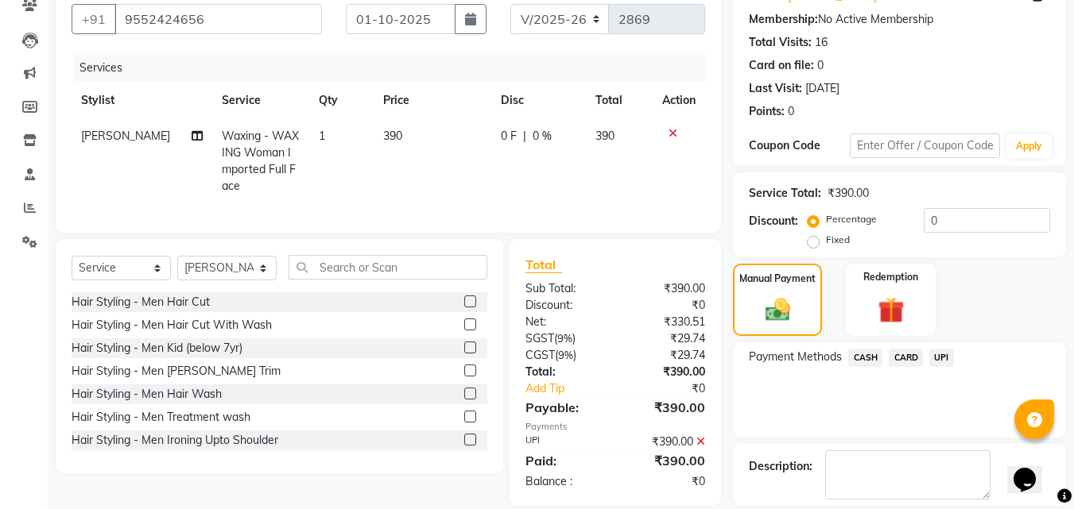
scroll to position [219, 0]
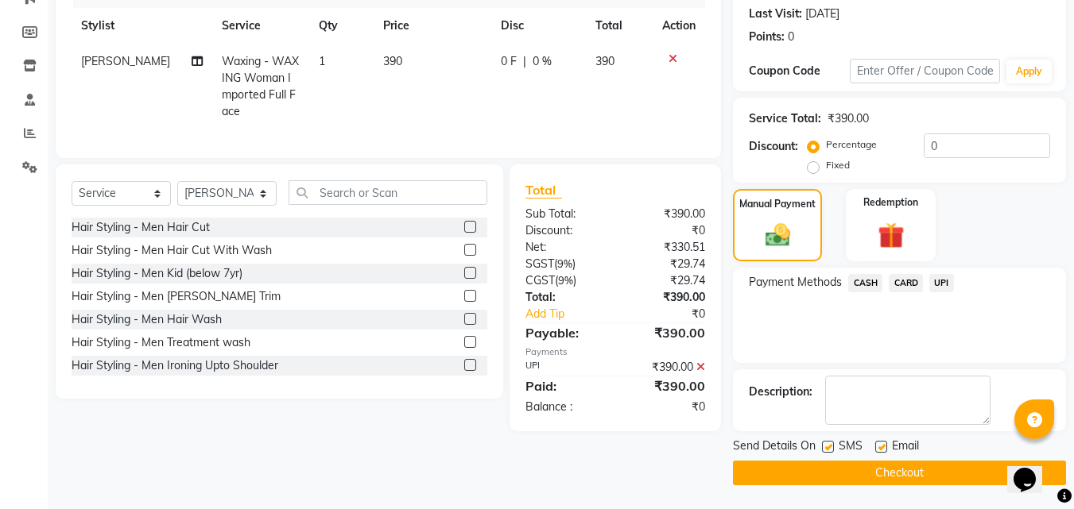
click at [829, 451] on label at bounding box center [828, 447] width 12 height 12
click at [829, 451] on input "checkbox" at bounding box center [827, 448] width 10 height 10
checkbox input "false"
click at [846, 462] on button "Checkout" at bounding box center [899, 473] width 333 height 25
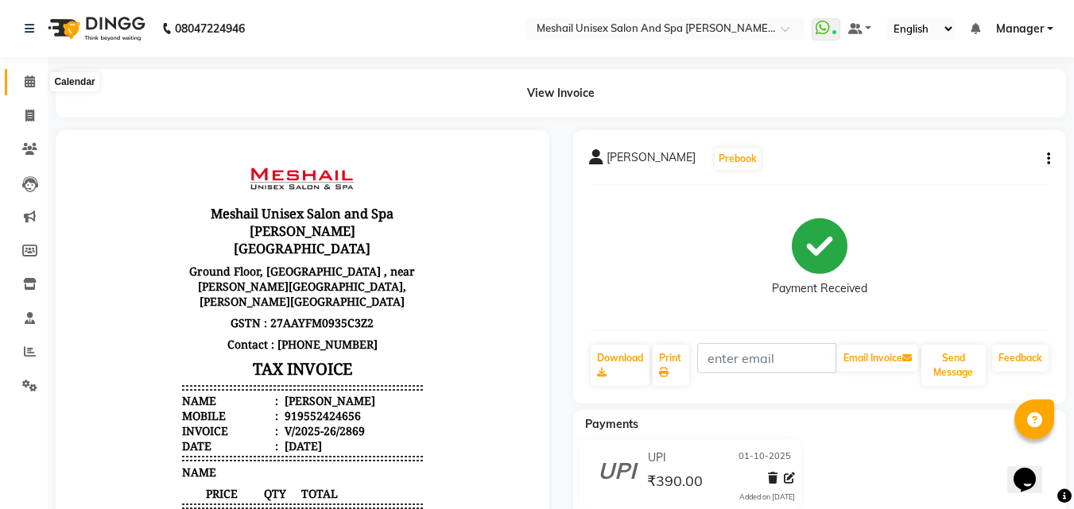
click at [33, 87] on span at bounding box center [30, 82] width 28 height 18
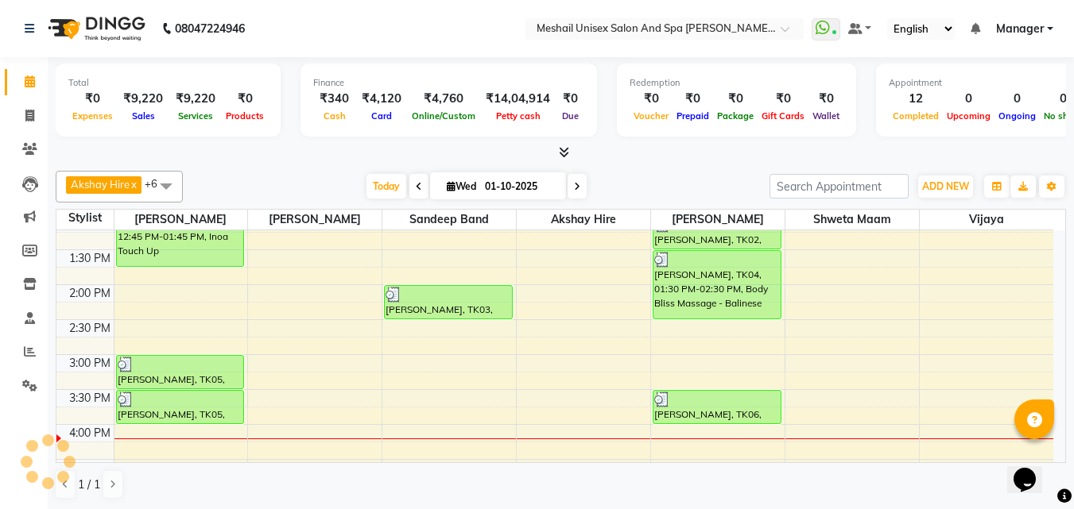
scroll to position [331, 0]
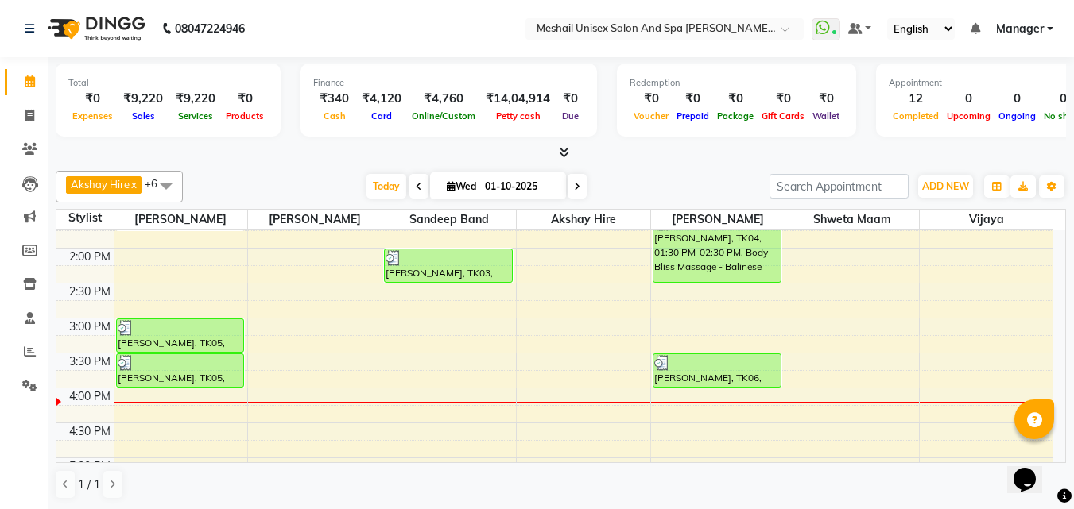
click at [670, 302] on div "9:00 AM 9:30 AM 10:00 AM 10:30 AM 11:00 AM 11:30 AM 12:00 PM 12:30 PM 1:00 PM 1…" at bounding box center [554, 353] width 997 height 908
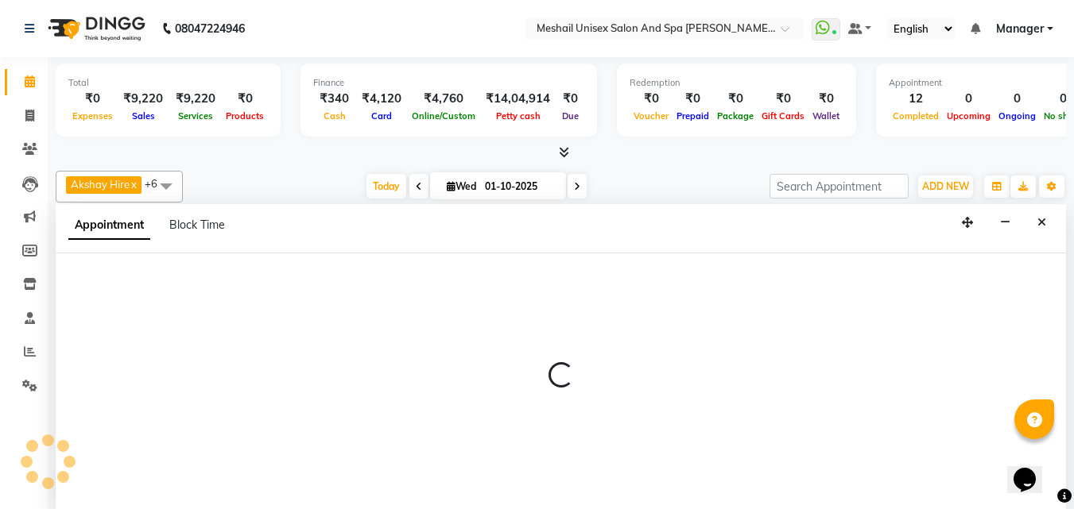
scroll to position [1, 0]
select select "52970"
select select "885"
select select "tentative"
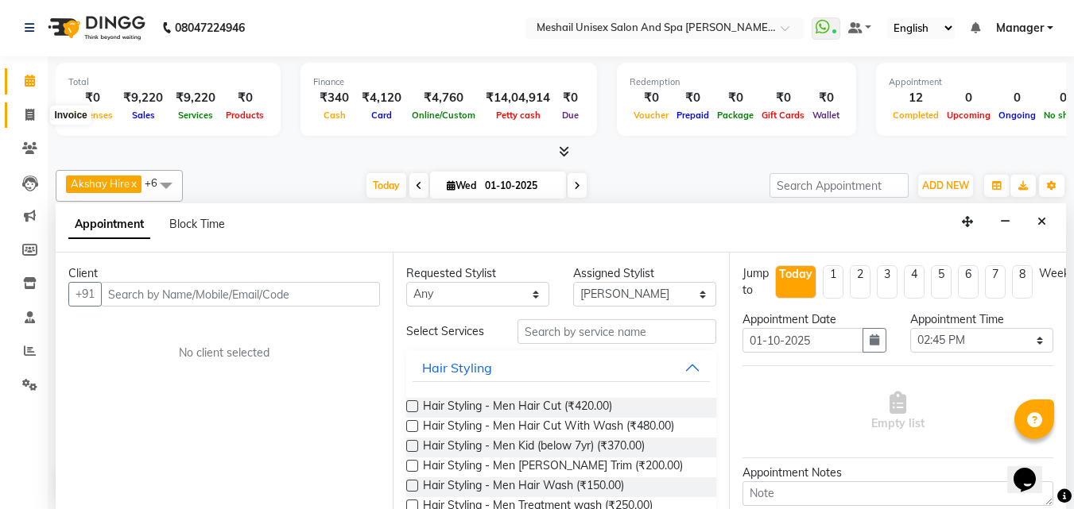
click at [24, 114] on span at bounding box center [30, 115] width 28 height 18
click at [21, 76] on span at bounding box center [30, 81] width 28 height 18
